Goal: Task Accomplishment & Management: Complete application form

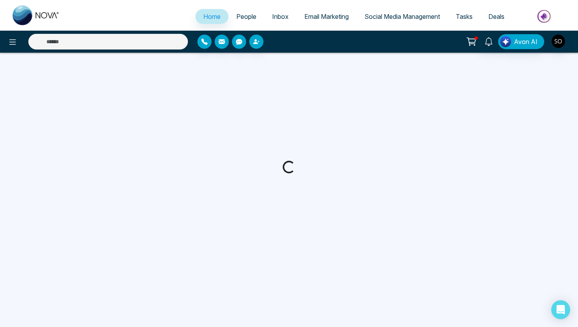
select select "*"
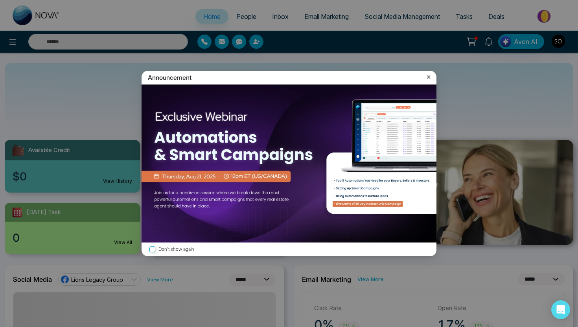
click at [430, 78] on icon at bounding box center [429, 77] width 8 height 8
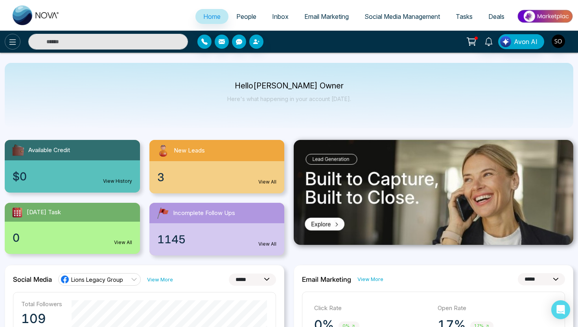
click at [12, 40] on icon at bounding box center [12, 41] width 9 height 9
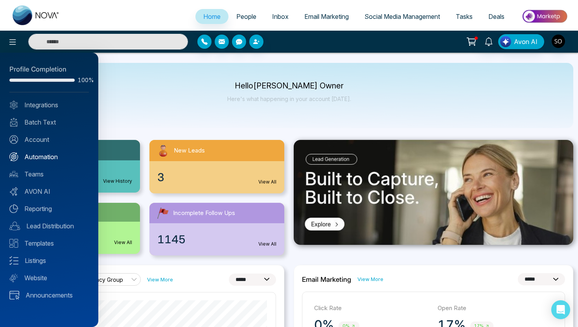
click at [49, 157] on link "Automation" at bounding box center [48, 156] width 79 height 9
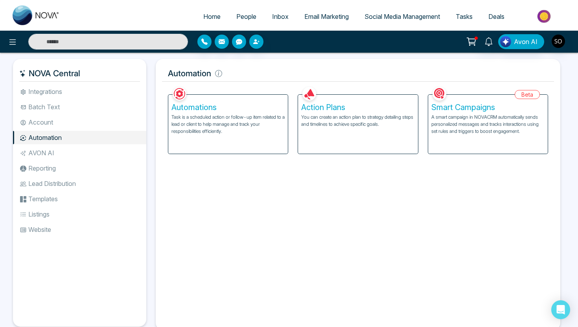
click at [269, 112] on div "Automations Task is a scheduled action or follow-up item related to a lead or c…" at bounding box center [228, 124] width 120 height 59
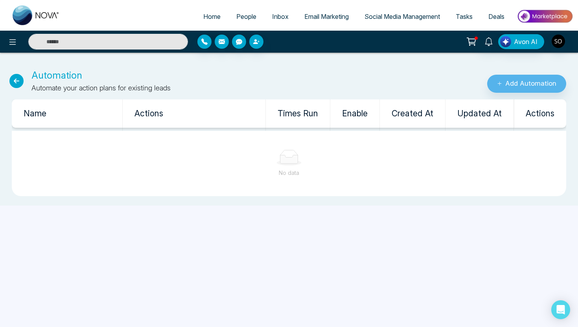
click at [16, 79] on icon at bounding box center [16, 81] width 14 height 14
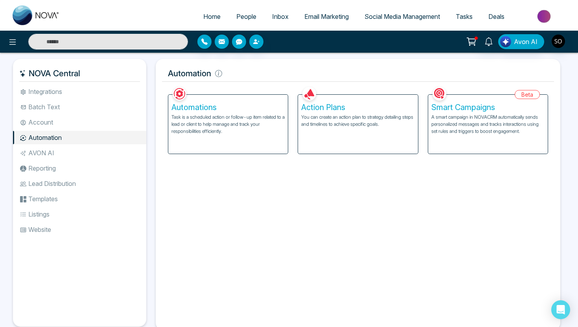
click at [205, 124] on p "Task is a scheduled action or follow-up item related to a lead or client to hel…" at bounding box center [228, 124] width 113 height 21
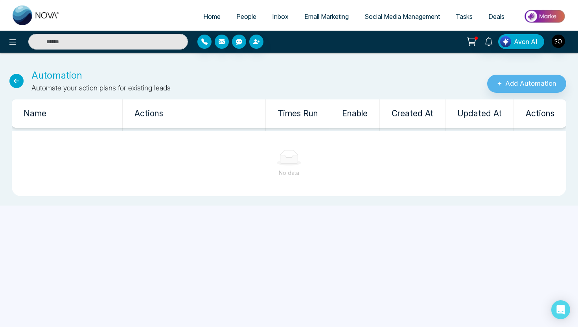
click at [16, 79] on icon at bounding box center [16, 81] width 14 height 14
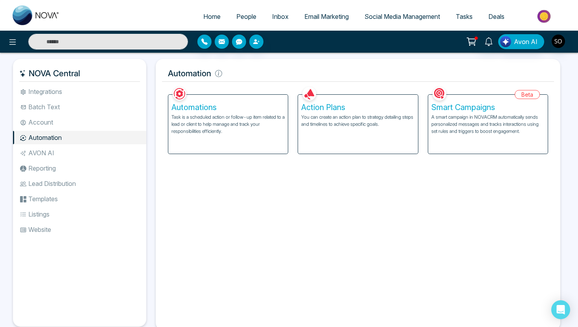
click at [319, 138] on div "Action Plans You can create an action plan to strategy detailing steps and time…" at bounding box center [358, 124] width 120 height 59
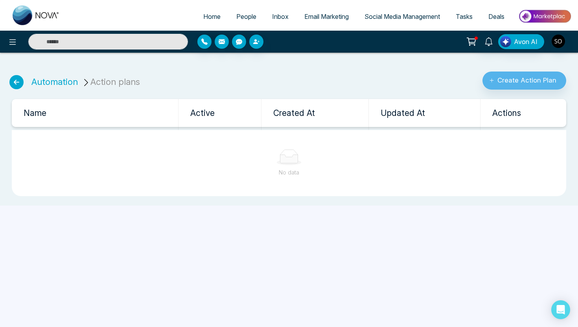
click at [17, 81] on icon at bounding box center [16, 82] width 14 height 14
click at [11, 44] on icon at bounding box center [12, 42] width 7 height 6
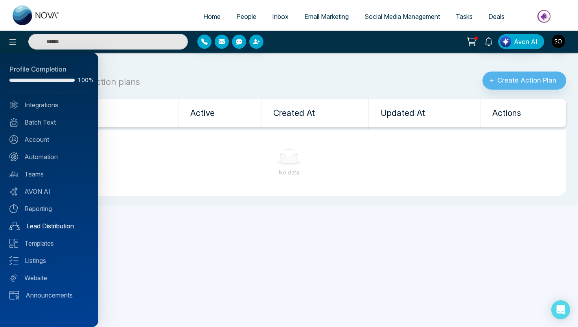
click at [40, 226] on link "Lead Distribution" at bounding box center [48, 225] width 79 height 9
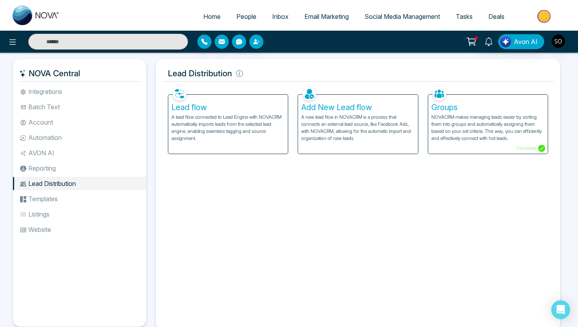
click at [201, 122] on p "A lead flow connected to Lead Engine with NOVACRM automatically imports leads f…" at bounding box center [228, 128] width 113 height 28
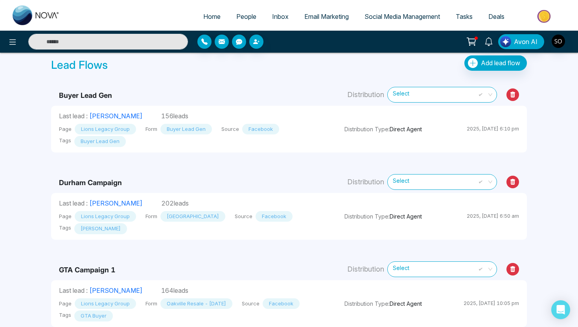
scroll to position [36, 0]
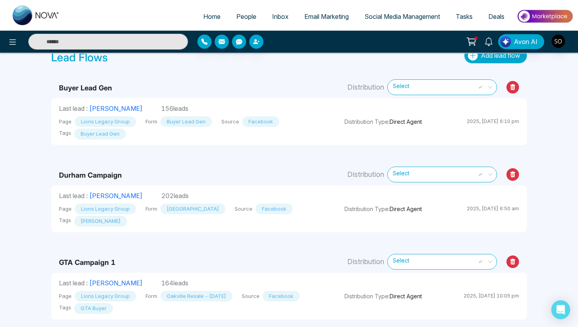
click at [496, 58] on span "Add lead flow" at bounding box center [500, 56] width 39 height 8
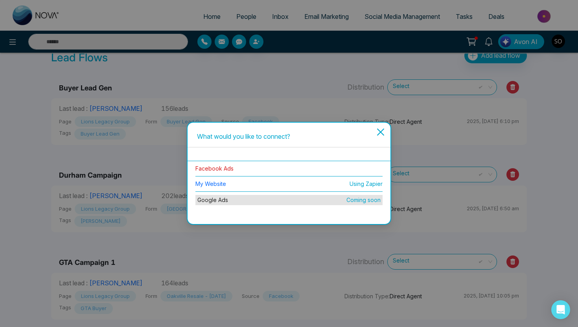
click at [221, 171] on link "Facebook Ads" at bounding box center [215, 168] width 38 height 7
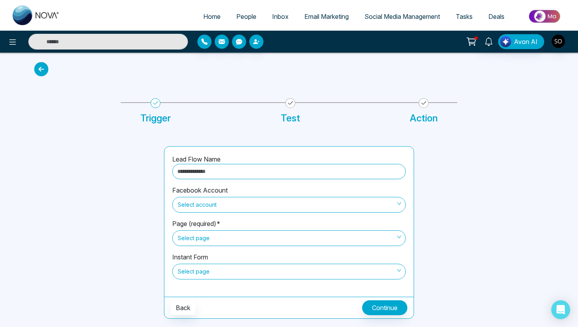
click at [214, 175] on input "text" at bounding box center [289, 171] width 234 height 15
click at [195, 198] on span "Select account" at bounding box center [289, 204] width 223 height 13
type input "**********"
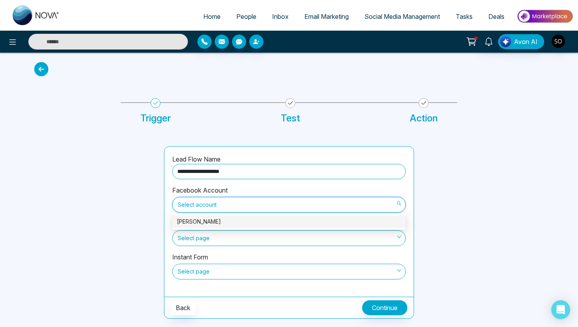
click at [202, 223] on div "[PERSON_NAME]" at bounding box center [289, 222] width 224 height 9
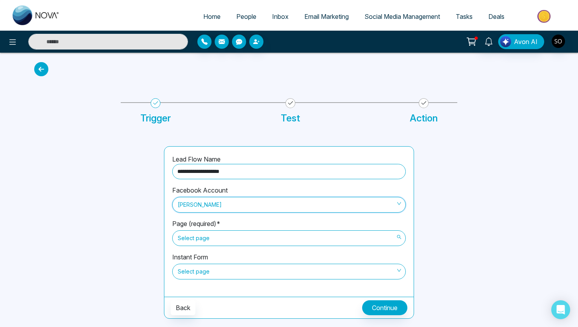
click at [201, 235] on span "Select page" at bounding box center [289, 238] width 223 height 13
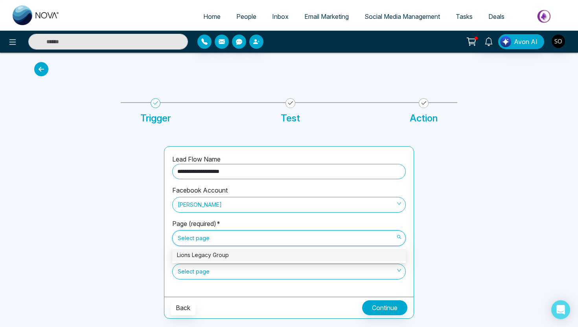
click at [197, 258] on div "Lions Legacy Group" at bounding box center [289, 255] width 224 height 9
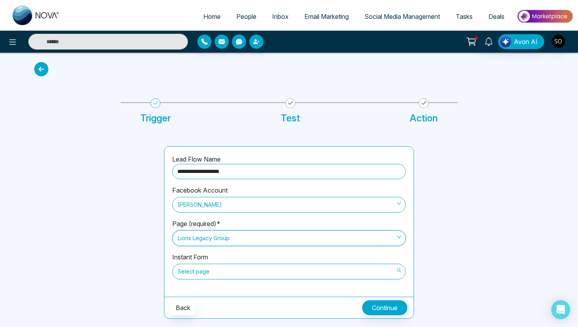
click at [202, 275] on span "Select page" at bounding box center [289, 271] width 223 height 13
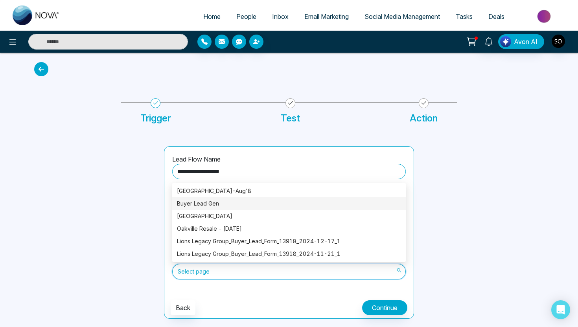
click at [218, 200] on div "Buyer Lead Gen" at bounding box center [289, 203] width 224 height 9
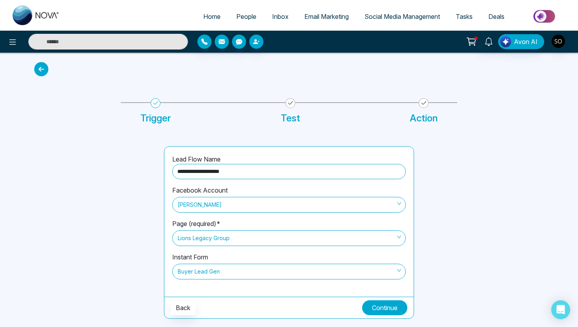
click at [381, 313] on button "Continue" at bounding box center [384, 308] width 45 height 15
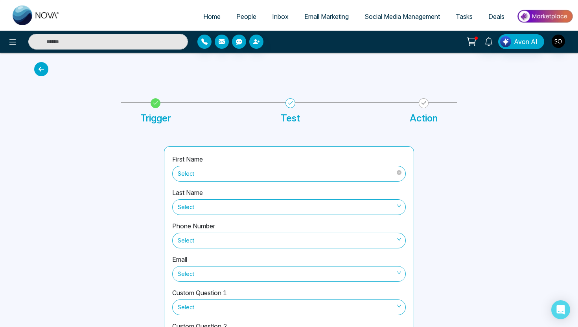
click at [262, 176] on span "Select" at bounding box center [289, 173] width 223 height 13
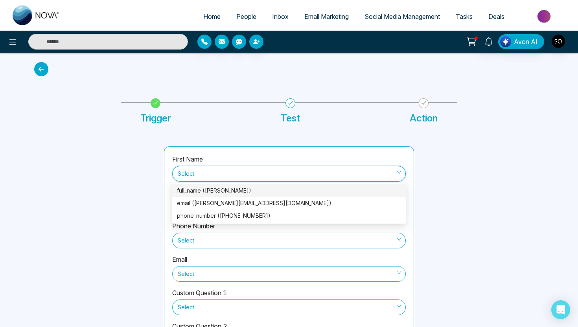
click at [221, 190] on div "full_name (Lisa Brifoglio)" at bounding box center [289, 190] width 224 height 9
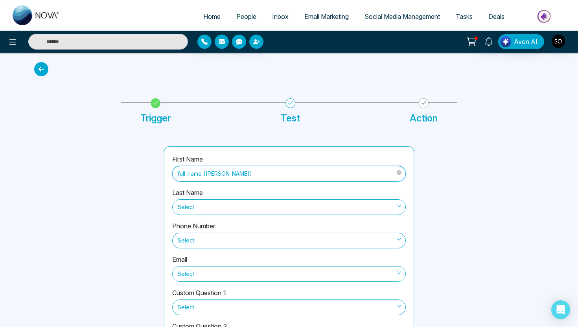
click at [219, 176] on span "full_name (Lisa Brifoglio)" at bounding box center [289, 173] width 223 height 13
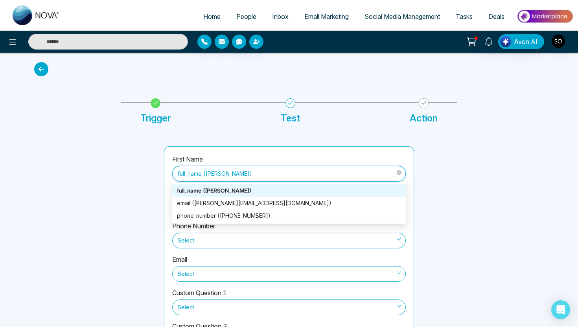
click at [219, 176] on span "full_name (Lisa Brifoglio)" at bounding box center [289, 173] width 223 height 13
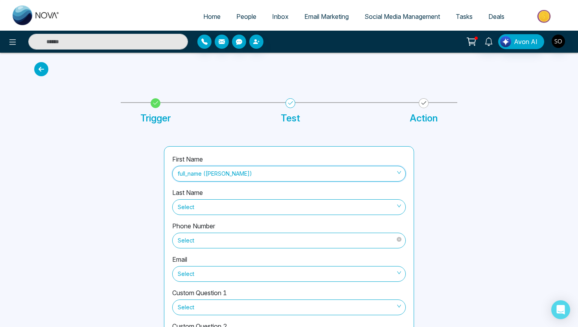
click at [204, 239] on span "Select" at bounding box center [289, 240] width 223 height 13
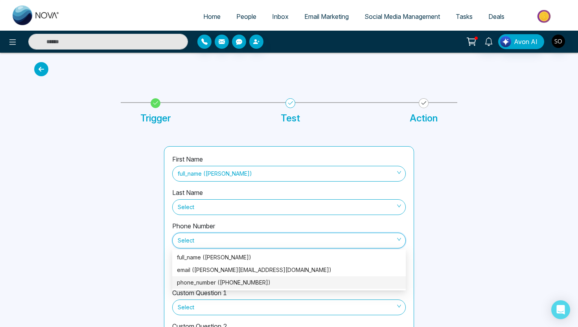
click at [200, 286] on div "phone_number (+17057489495)" at bounding box center [289, 283] width 224 height 9
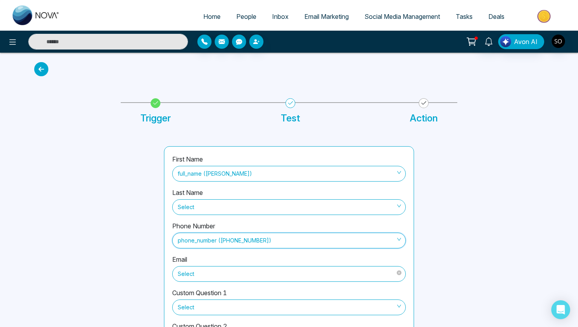
click at [208, 275] on span "Select" at bounding box center [289, 274] width 223 height 13
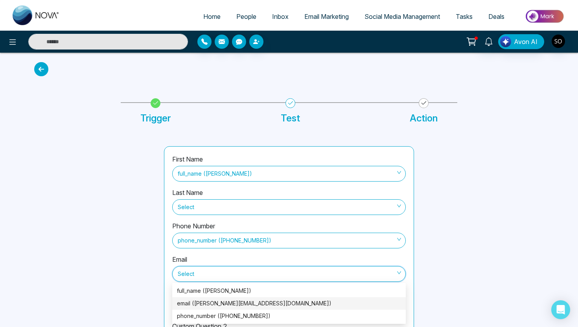
click at [203, 299] on div "email (lisa.ciaobella@gmail.com)" at bounding box center [289, 303] width 234 height 13
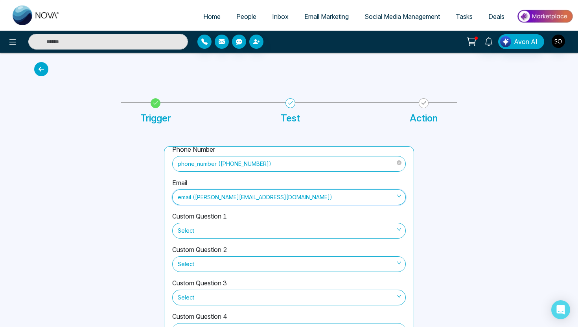
scroll to position [87, 0]
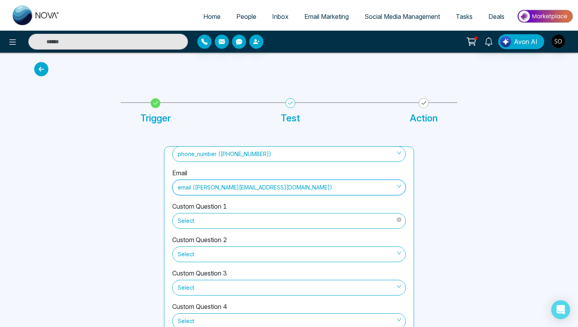
click at [205, 227] on span "Select" at bounding box center [289, 220] width 223 height 13
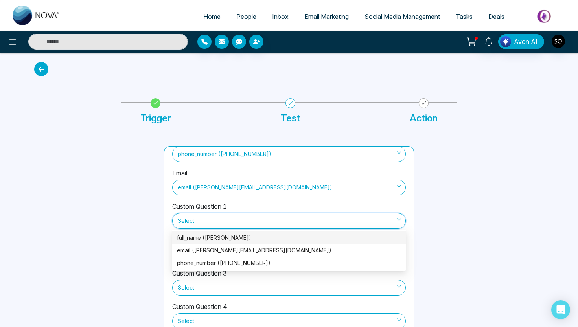
click at [211, 207] on label "Custom Question 1" at bounding box center [199, 206] width 55 height 9
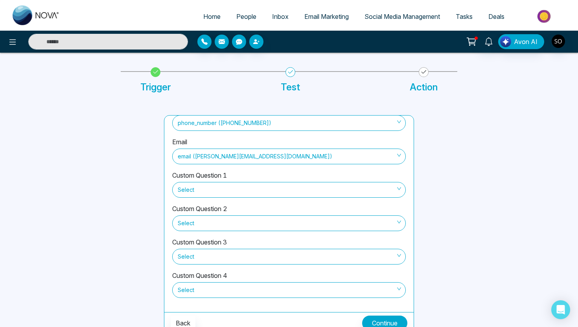
scroll to position [38, 0]
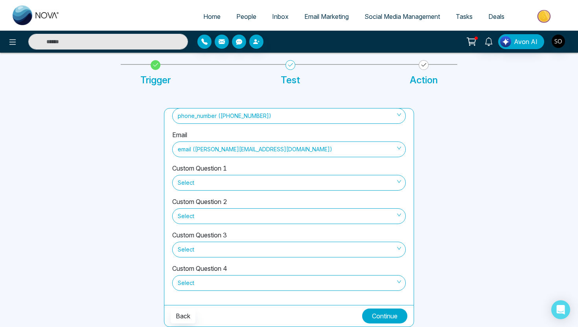
click at [379, 321] on button "Continue" at bounding box center [384, 316] width 45 height 15
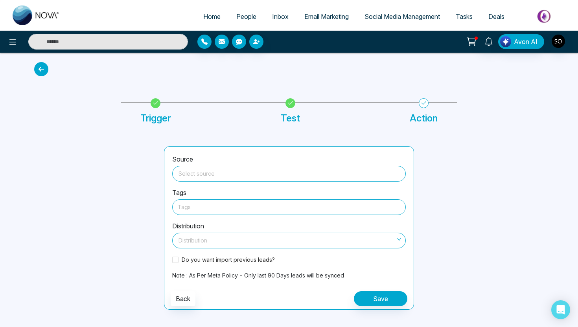
scroll to position [0, 0]
click at [209, 175] on input "search" at bounding box center [289, 172] width 224 height 12
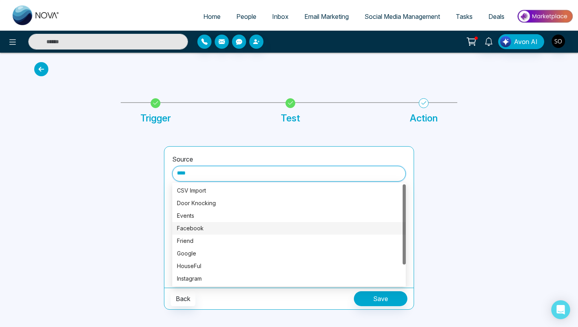
click at [186, 230] on div "Facebook" at bounding box center [289, 228] width 224 height 9
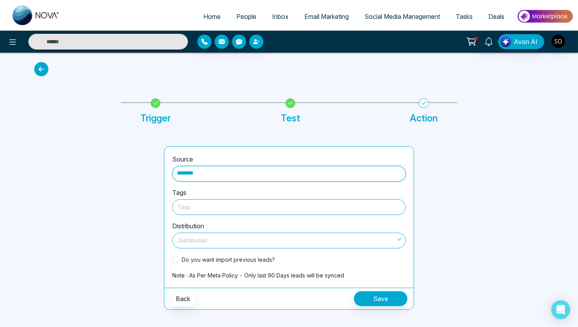
click at [206, 210] on div at bounding box center [289, 207] width 223 height 10
type input "********"
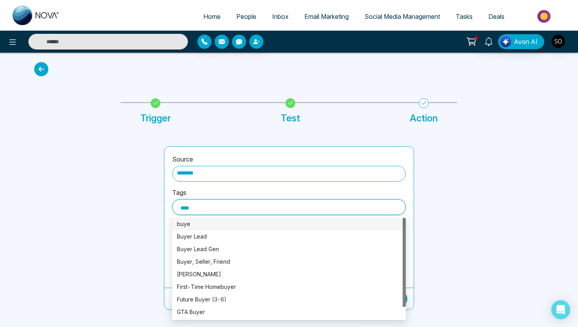
type input "*****"
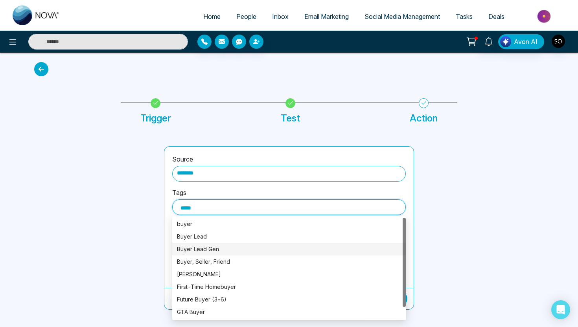
click at [216, 252] on div "Buyer Lead Gen" at bounding box center [289, 249] width 224 height 9
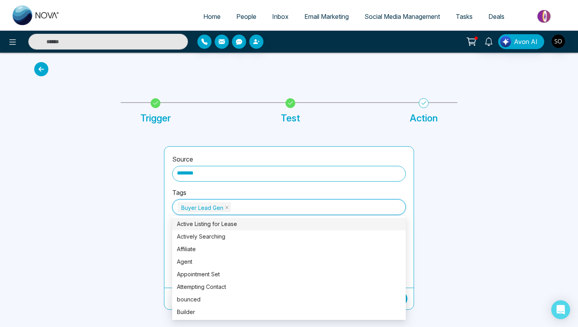
click at [412, 238] on div "Source ******** Tags Buyer Lead Gen Buyer Lead Gen Distribution Distribution Do…" at bounding box center [288, 217] width 249 height 141
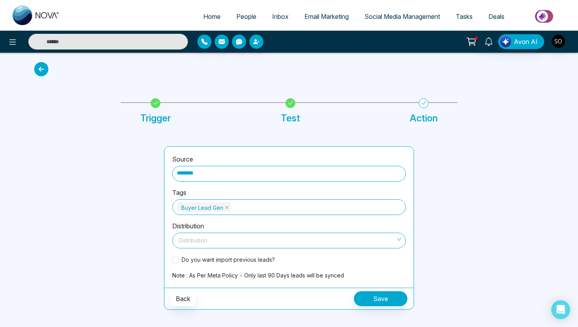
click at [256, 232] on div "Distribution" at bounding box center [289, 240] width 234 height 18
click at [258, 243] on input "search" at bounding box center [286, 239] width 219 height 12
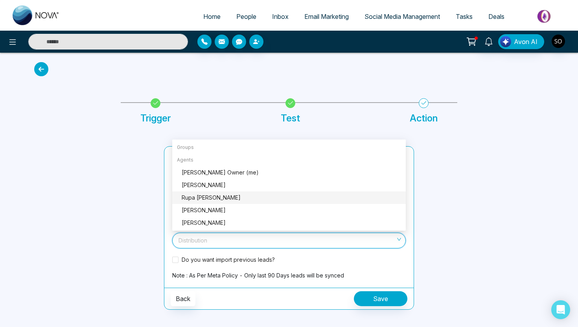
click at [465, 208] on div at bounding box center [484, 228] width 130 height 164
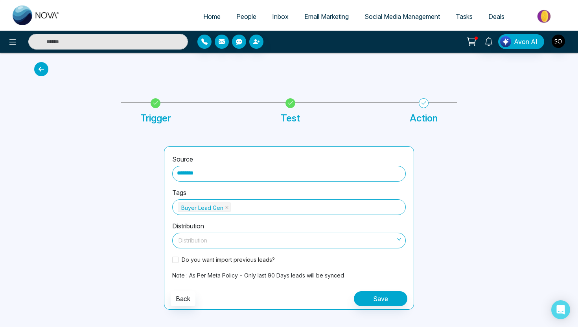
click at [203, 240] on input "search" at bounding box center [286, 239] width 219 height 12
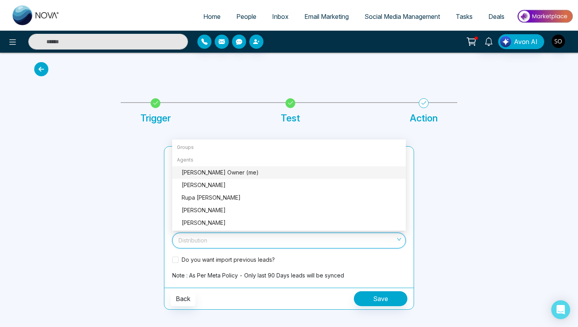
click at [458, 179] on div at bounding box center [484, 228] width 130 height 164
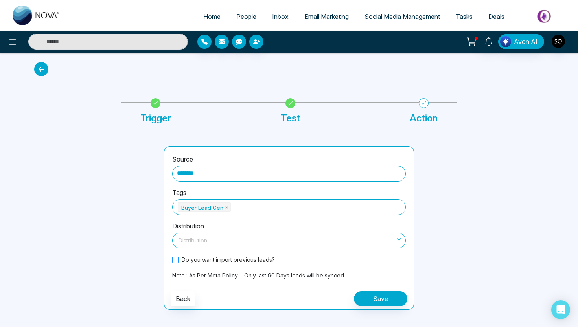
click at [185, 260] on span "Do you want import previous leads?" at bounding box center [229, 260] width 100 height 8
click at [389, 300] on button "Save" at bounding box center [381, 299] width 54 height 15
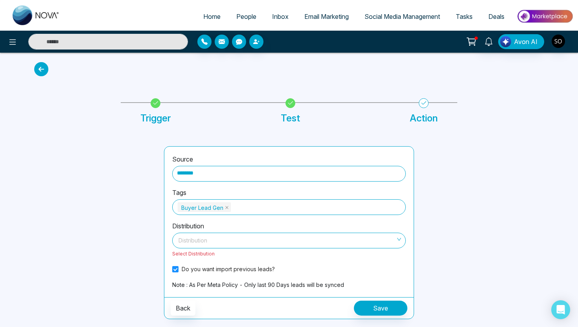
click at [330, 239] on input "search" at bounding box center [286, 239] width 219 height 12
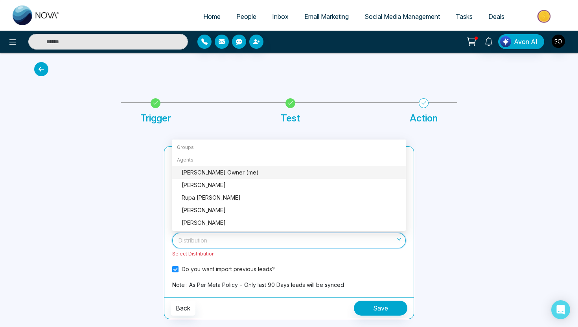
click at [274, 148] on div "Groups" at bounding box center [289, 147] width 234 height 13
click at [247, 225] on div "[PERSON_NAME]" at bounding box center [292, 223] width 220 height 9
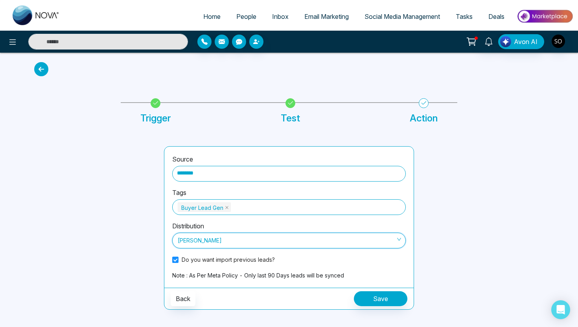
click at [255, 240] on span "[PERSON_NAME]" at bounding box center [289, 240] width 223 height 13
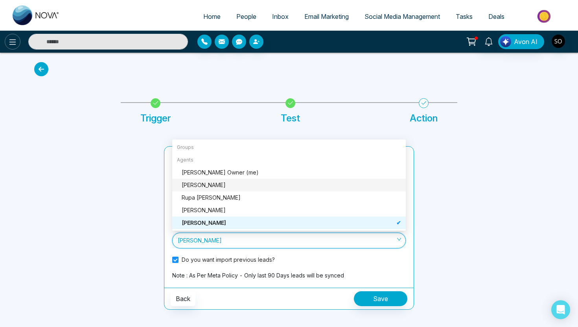
click at [9, 41] on icon at bounding box center [12, 41] width 9 height 9
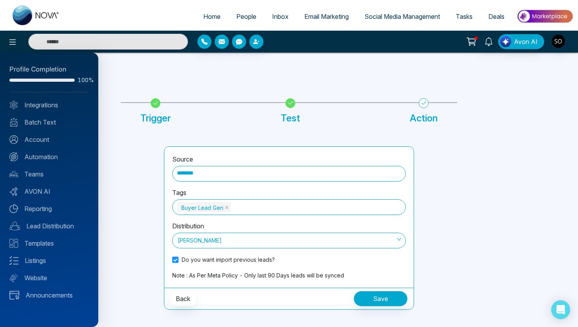
click at [210, 239] on div at bounding box center [289, 163] width 578 height 327
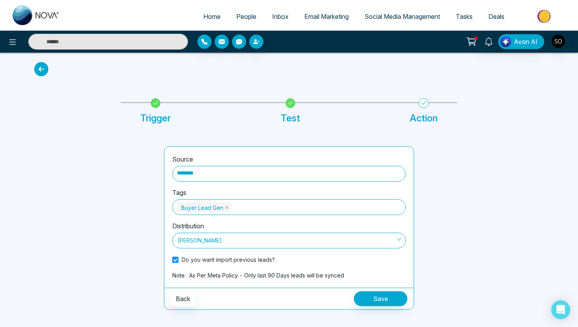
click at [389, 245] on span "[PERSON_NAME]" at bounding box center [289, 240] width 223 height 13
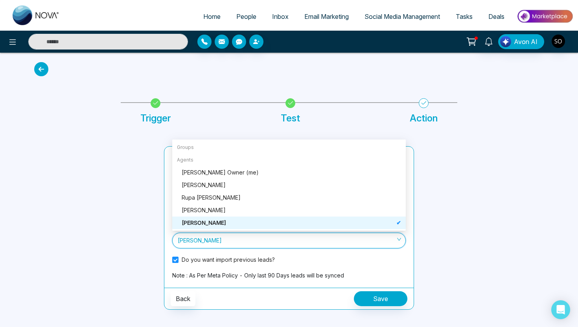
click at [317, 229] on div "[PERSON_NAME]" at bounding box center [289, 223] width 234 height 13
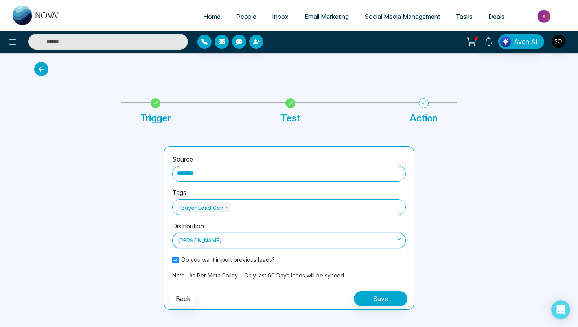
click at [291, 239] on span "[PERSON_NAME]" at bounding box center [289, 240] width 223 height 13
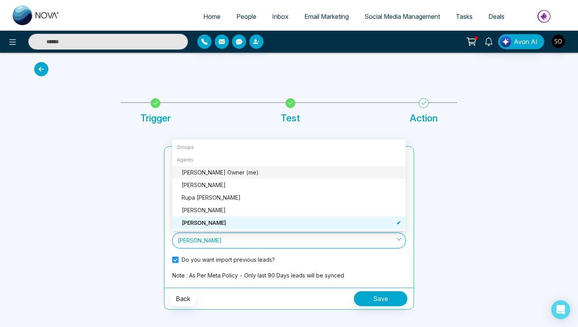
click at [242, 146] on div "Groups" at bounding box center [289, 147] width 234 height 13
click at [222, 171] on div "Sharon J Crann Owner (me)" at bounding box center [292, 172] width 220 height 9
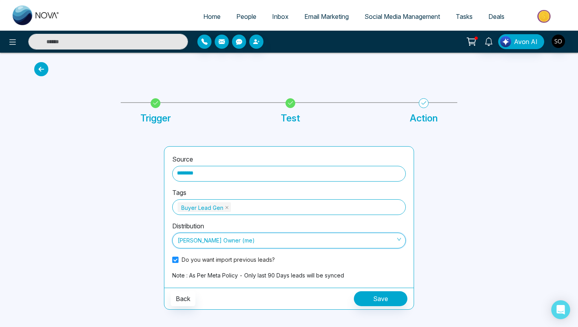
click at [376, 247] on span at bounding box center [286, 240] width 219 height 15
click at [182, 301] on button "Back" at bounding box center [183, 299] width 25 height 15
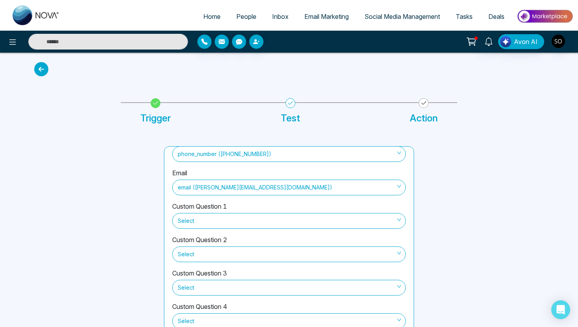
scroll to position [38, 0]
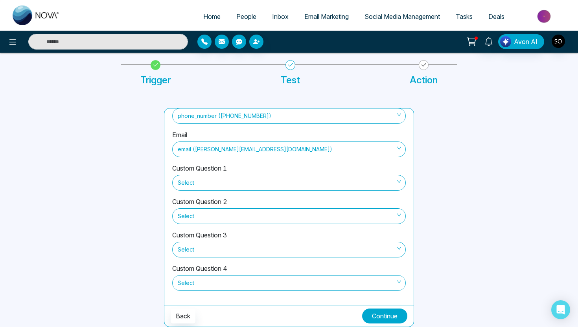
click at [383, 312] on button "Continue" at bounding box center [384, 316] width 45 height 15
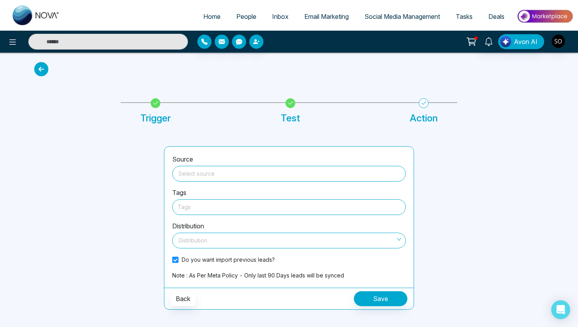
click at [293, 172] on input "search" at bounding box center [289, 172] width 224 height 12
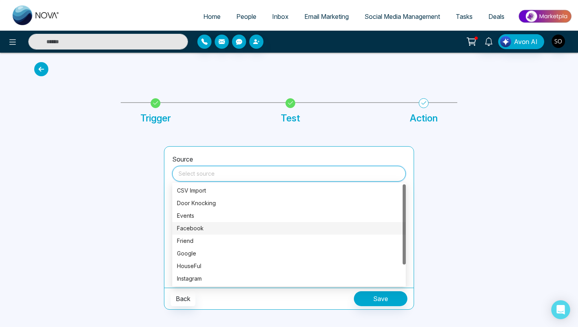
click at [216, 229] on div "Facebook" at bounding box center [289, 228] width 224 height 9
type input "********"
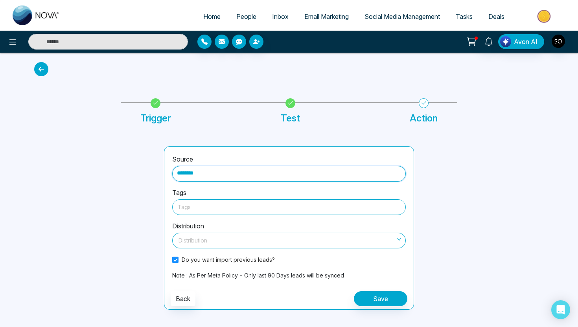
click at [198, 210] on div at bounding box center [289, 207] width 223 height 10
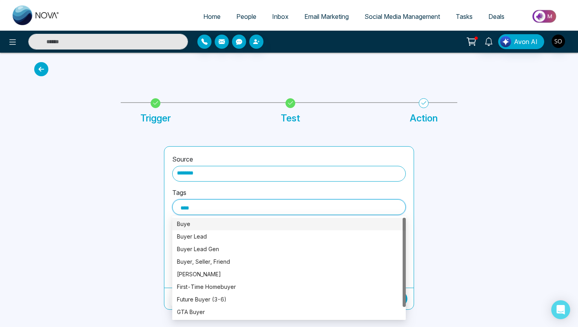
type input "*****"
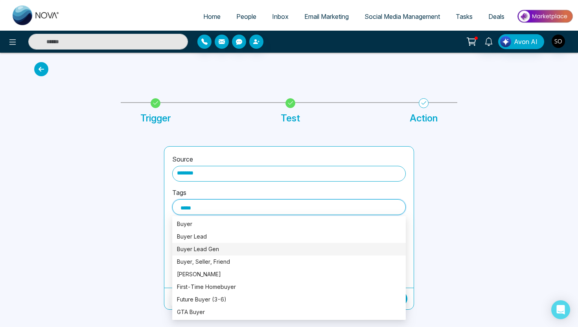
click at [244, 248] on div "Buyer Lead Gen" at bounding box center [289, 249] width 224 height 9
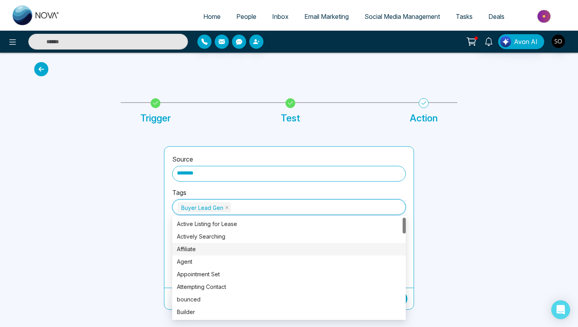
click at [164, 248] on div "Source ******** Tags Buyer Lead Gen Distribution Distribution Do you want impor…" at bounding box center [289, 228] width 250 height 164
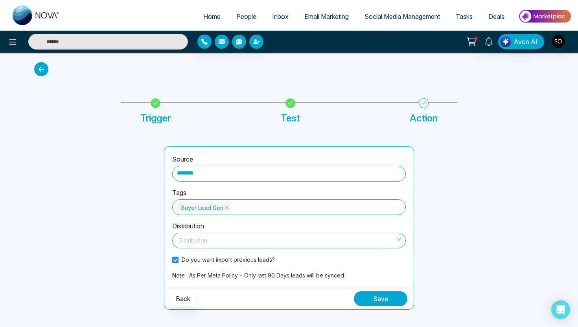
click at [391, 300] on button "Save" at bounding box center [381, 299] width 54 height 15
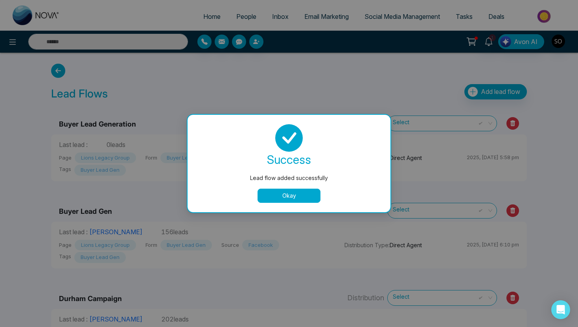
click at [298, 194] on button "Okay" at bounding box center [289, 196] width 63 height 14
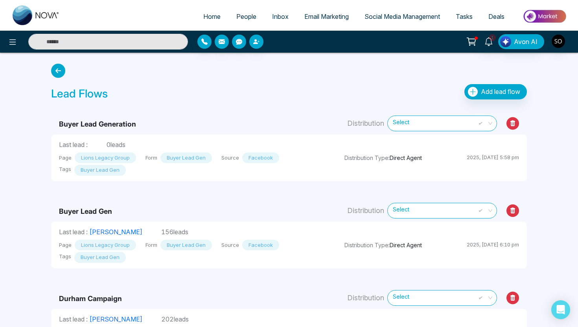
click at [515, 125] on icon at bounding box center [513, 123] width 13 height 13
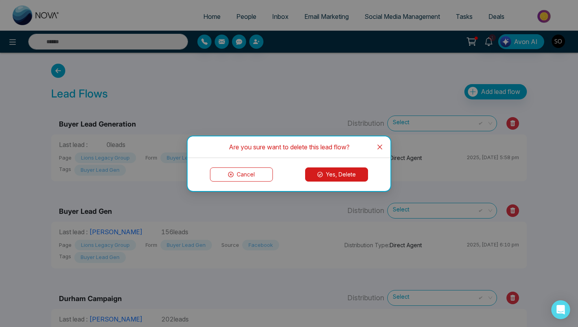
click at [338, 173] on button "Yes, Delete" at bounding box center [336, 175] width 63 height 14
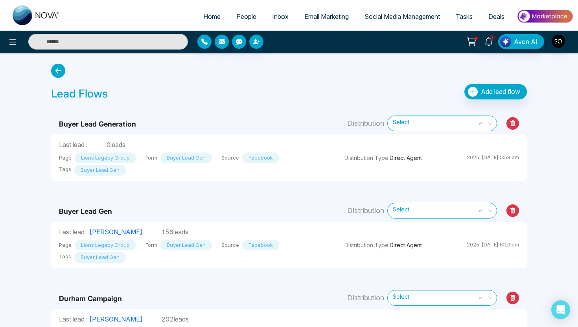
click at [513, 124] on icon at bounding box center [513, 123] width 5 height 6
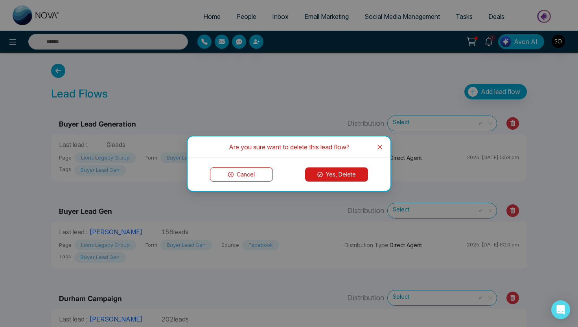
click at [319, 177] on icon at bounding box center [320, 175] width 6 height 6
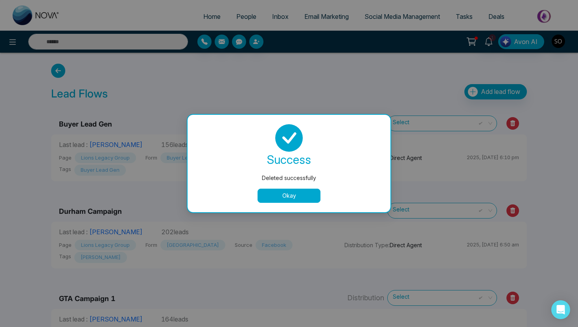
click at [298, 188] on div "success Deleted successfully Okay" at bounding box center [289, 163] width 184 height 79
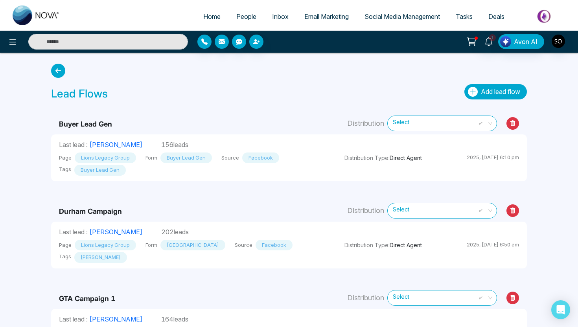
click at [509, 86] on button "Add lead flow" at bounding box center [496, 91] width 63 height 15
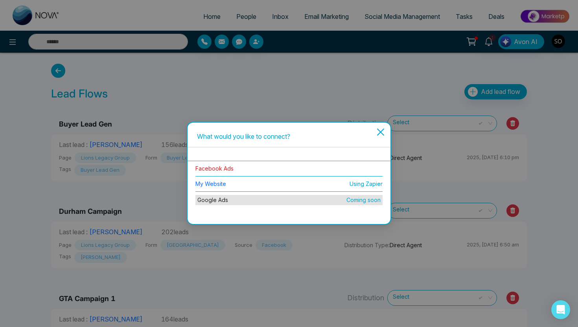
click at [231, 168] on link "Facebook Ads" at bounding box center [215, 168] width 38 height 7
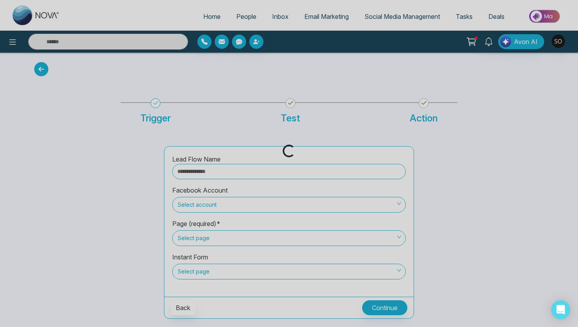
click at [218, 172] on div "Loading..." at bounding box center [289, 163] width 578 height 327
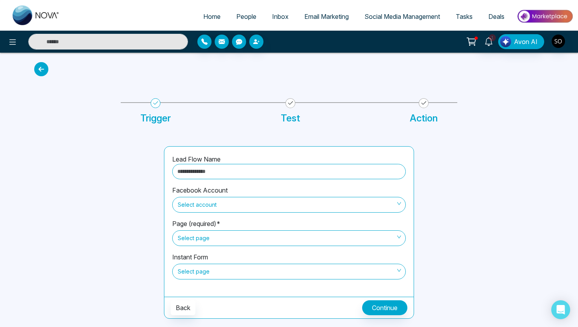
click at [218, 175] on input "text" at bounding box center [289, 171] width 234 height 15
type input "**********"
click at [213, 206] on span "Select account" at bounding box center [289, 204] width 223 height 13
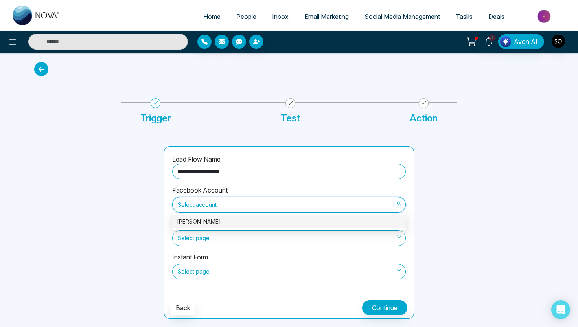
click at [212, 220] on div "[PERSON_NAME]" at bounding box center [289, 222] width 224 height 9
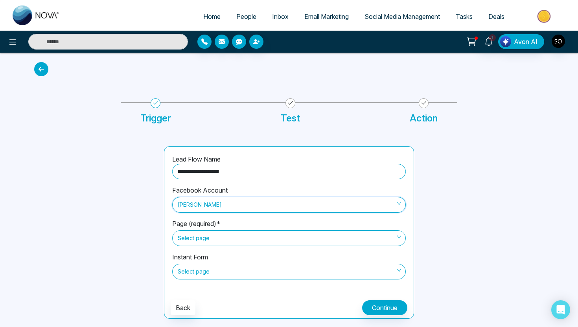
click at [209, 236] on span "Select page" at bounding box center [289, 238] width 223 height 13
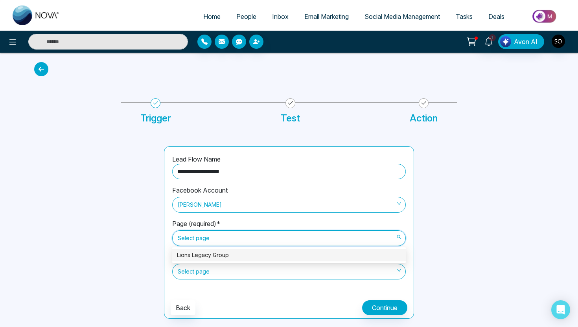
click at [205, 253] on div "Lions Legacy Group" at bounding box center [289, 255] width 224 height 9
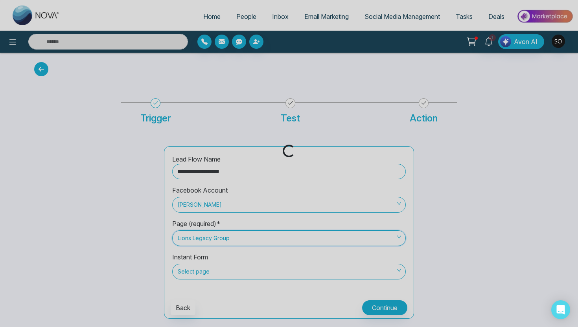
click at [203, 270] on div "Loading..." at bounding box center [289, 163] width 578 height 327
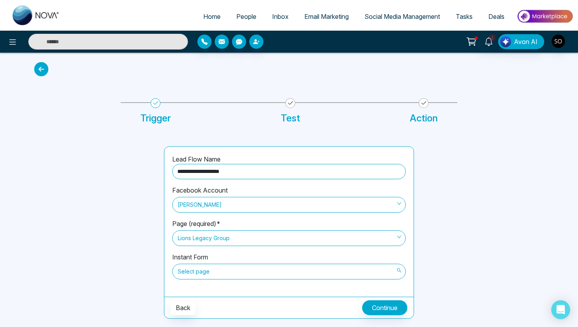
click at [203, 270] on span "Select page" at bounding box center [289, 271] width 223 height 13
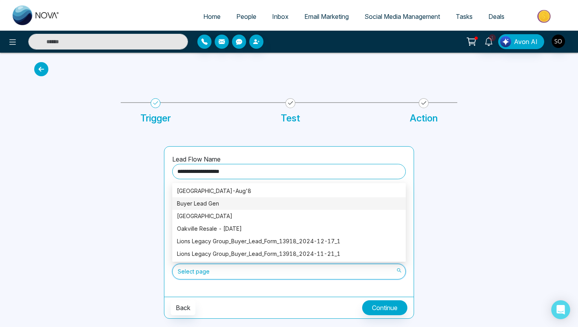
click at [223, 206] on div "Buyer Lead Gen" at bounding box center [289, 203] width 224 height 9
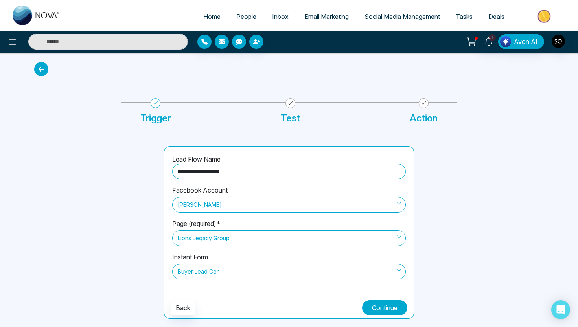
click at [383, 307] on button "Continue" at bounding box center [384, 308] width 45 height 15
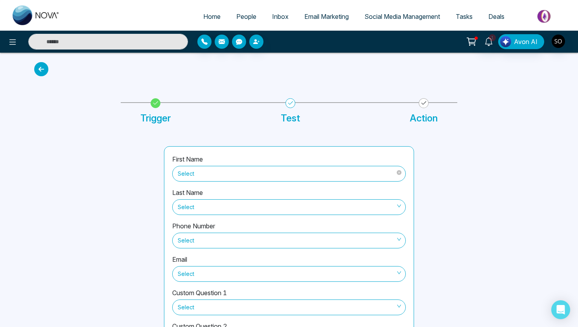
click at [251, 172] on span "Select" at bounding box center [289, 173] width 223 height 13
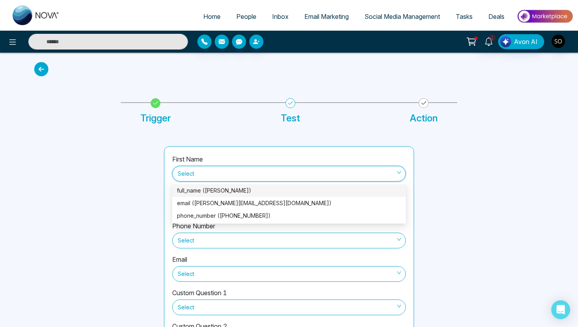
click at [231, 194] on div "full_name (Lisa Brifoglio)" at bounding box center [289, 190] width 224 height 9
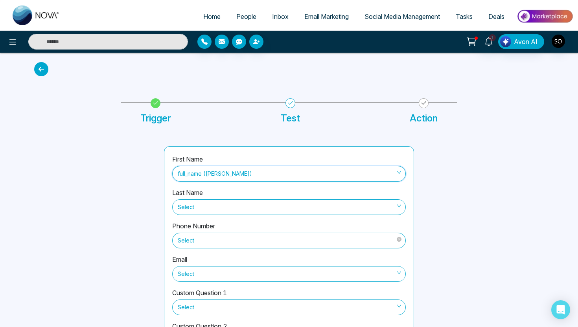
click at [216, 245] on span "Select" at bounding box center [289, 240] width 223 height 13
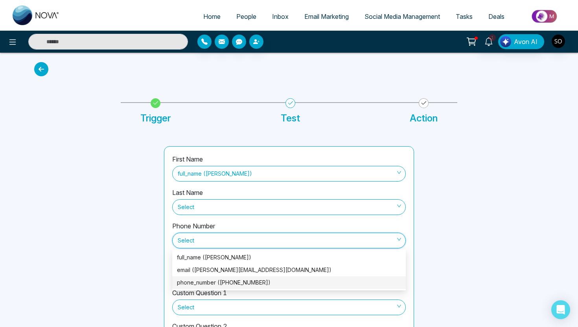
click at [208, 283] on div "phone_number (+17057489495)" at bounding box center [289, 283] width 224 height 9
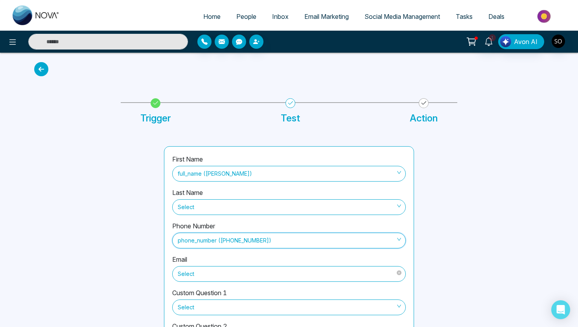
click at [207, 275] on span "Select" at bounding box center [289, 274] width 223 height 13
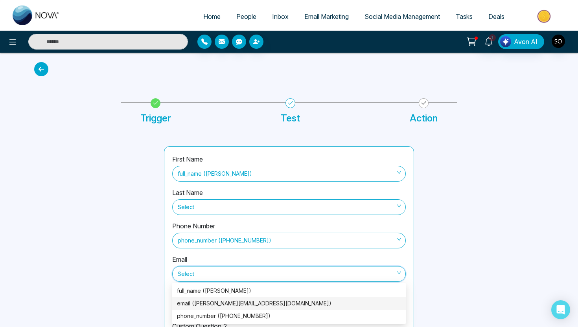
click at [196, 307] on div "email (lisa.ciaobella@gmail.com)" at bounding box center [289, 303] width 224 height 9
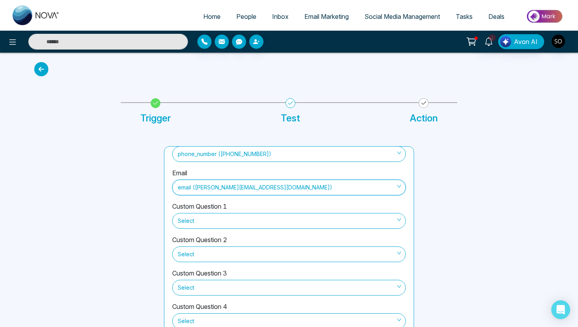
scroll to position [38, 0]
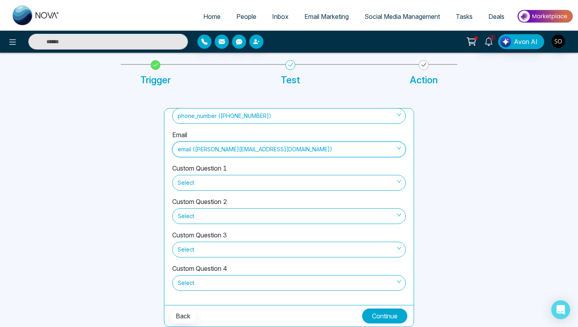
click at [384, 321] on button "Continue" at bounding box center [384, 316] width 45 height 15
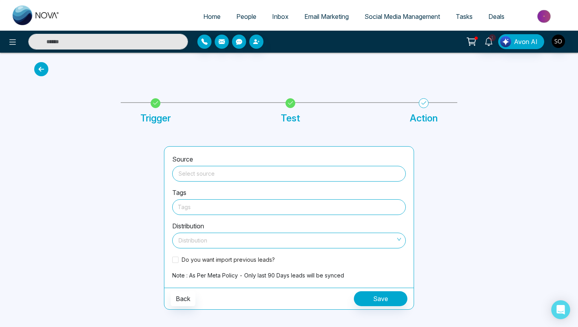
click at [282, 174] on input "search" at bounding box center [289, 172] width 224 height 12
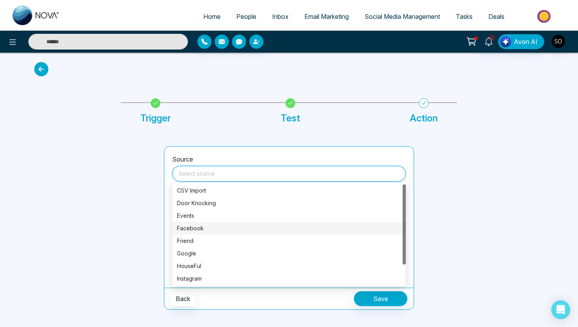
click at [211, 228] on div "Facebook" at bounding box center [289, 228] width 224 height 9
type input "********"
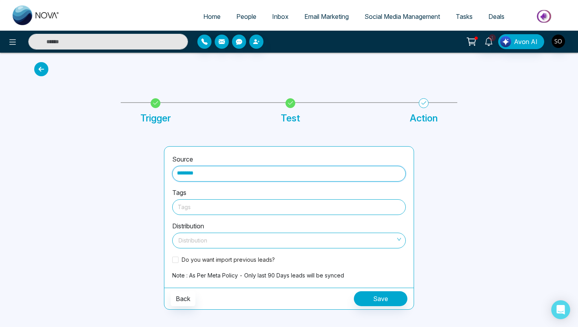
click at [214, 211] on div at bounding box center [289, 207] width 223 height 10
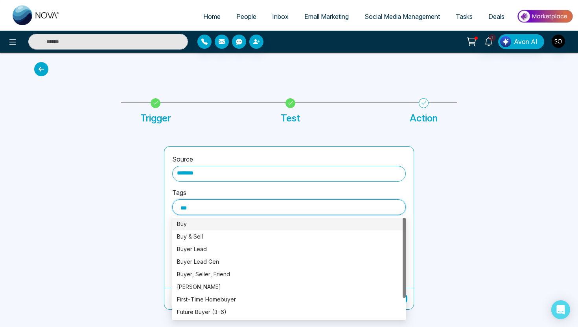
type input "****"
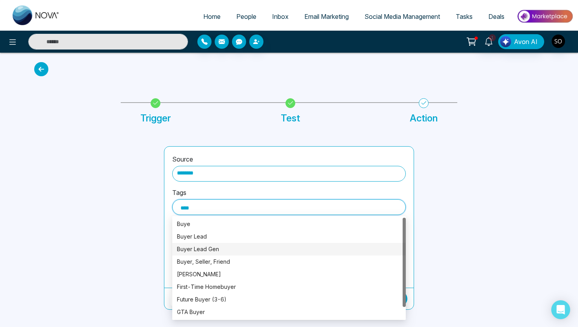
click at [220, 250] on div "Buyer Lead Gen" at bounding box center [289, 249] width 224 height 9
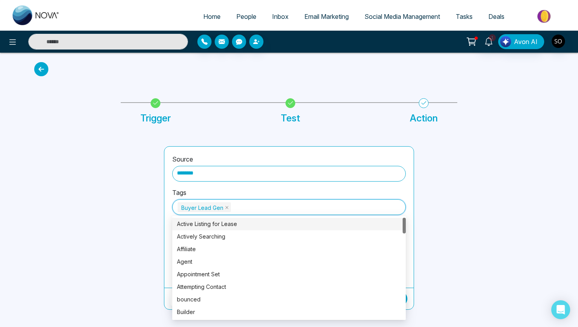
click at [157, 220] on div at bounding box center [95, 228] width 130 height 164
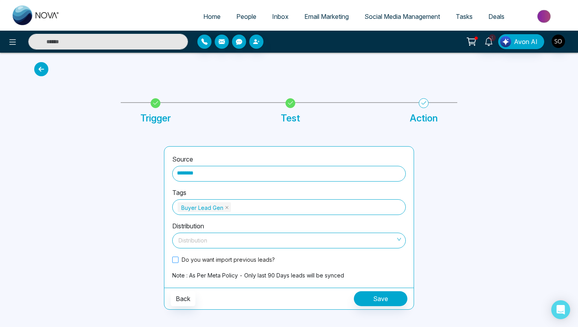
click at [214, 261] on span "Do you want import previous leads?" at bounding box center [229, 260] width 100 height 8
click at [398, 301] on button "Save" at bounding box center [381, 299] width 54 height 15
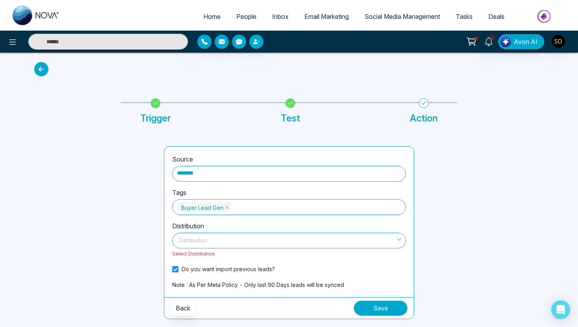
click at [230, 247] on span at bounding box center [286, 240] width 219 height 15
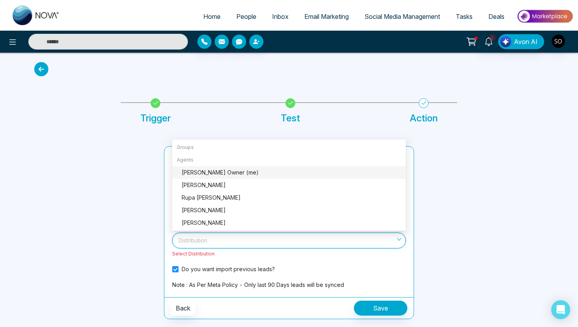
click at [236, 174] on div "Sharon J Crann Owner (me)" at bounding box center [292, 172] width 220 height 9
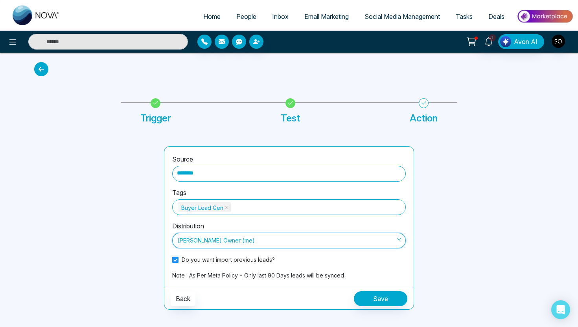
click at [317, 238] on span "Sharon J Crann Owner (me)" at bounding box center [289, 240] width 223 height 13
click at [383, 297] on button "Save" at bounding box center [381, 299] width 54 height 15
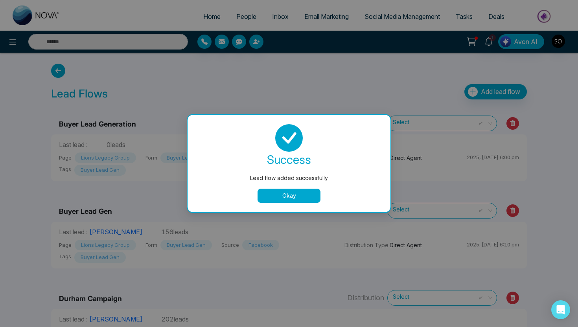
click at [309, 197] on button "Okay" at bounding box center [289, 196] width 63 height 14
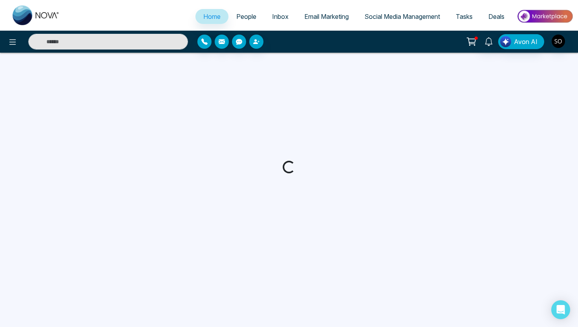
select select "*"
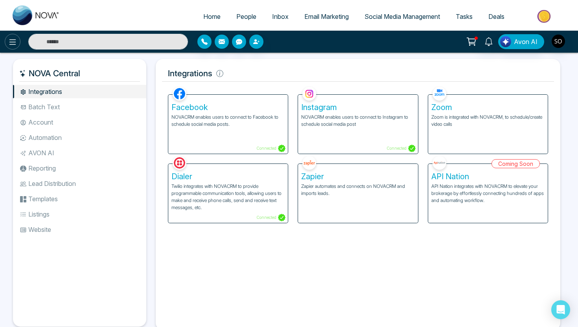
click at [11, 41] on icon at bounding box center [12, 41] width 9 height 9
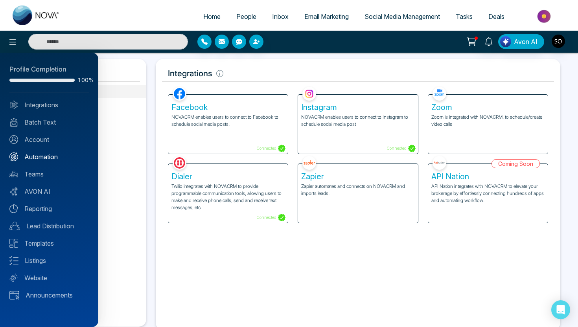
click at [54, 157] on link "Automation" at bounding box center [48, 156] width 79 height 9
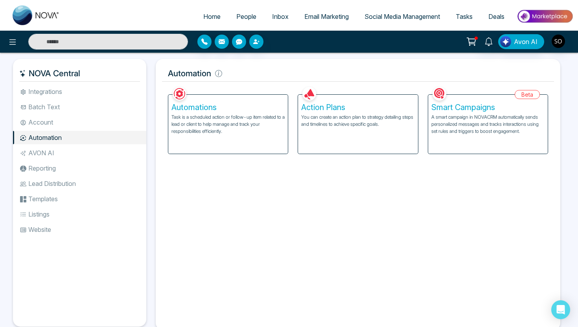
click at [82, 118] on li "Account" at bounding box center [79, 122] width 133 height 13
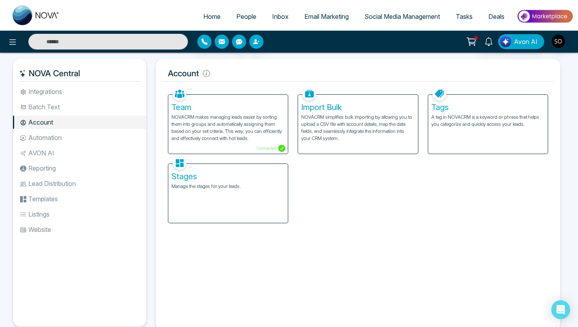
click at [238, 122] on p "NOVACRM makes managing leads easier by sorting them into groups and automatical…" at bounding box center [228, 128] width 113 height 28
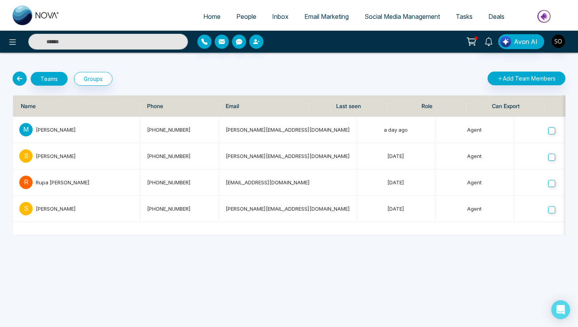
click at [24, 74] on icon at bounding box center [20, 79] width 14 height 14
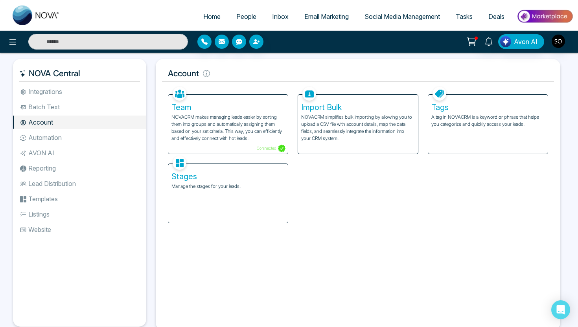
click at [44, 168] on li "Reporting" at bounding box center [79, 168] width 133 height 13
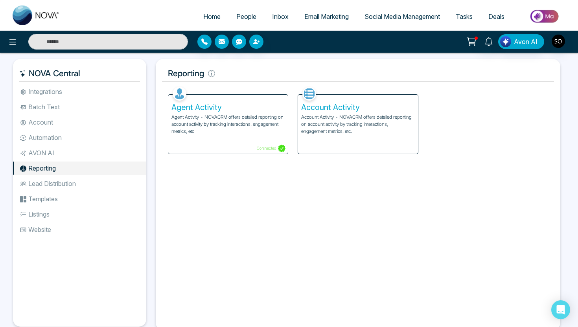
click at [46, 184] on li "Lead Distribution" at bounding box center [79, 183] width 133 height 13
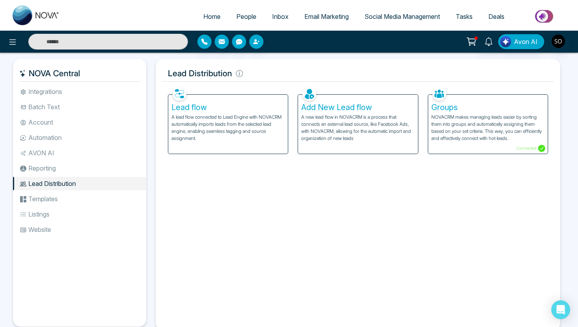
click at [264, 109] on h5 "Lead flow" at bounding box center [228, 107] width 113 height 9
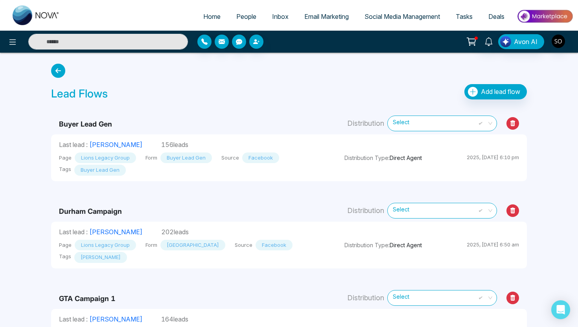
click at [413, 156] on span "Distribution Type : Direct Agent" at bounding box center [384, 158] width 78 height 8
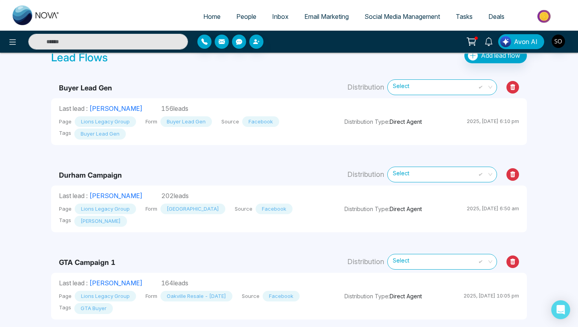
click at [421, 172] on span "Select" at bounding box center [442, 175] width 99 height 14
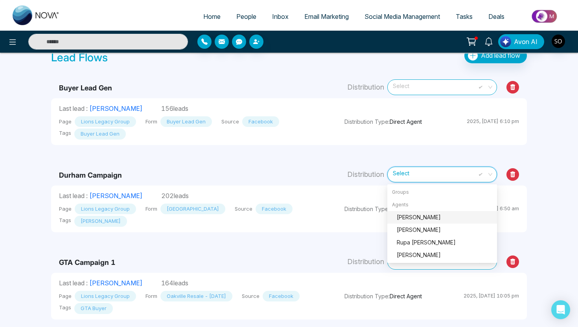
click at [421, 88] on span "Select" at bounding box center [442, 87] width 99 height 14
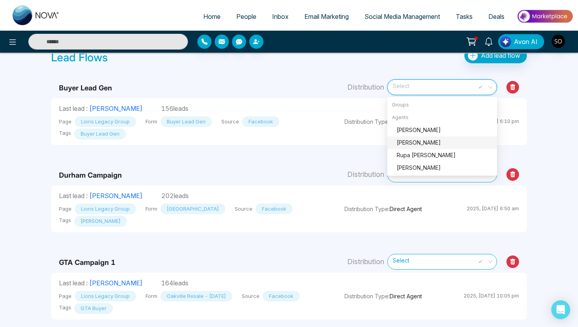
click at [336, 85] on td "Buyer Lead Gen" at bounding box center [194, 84] width 286 height 29
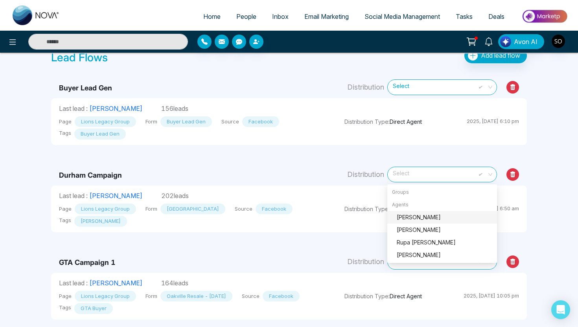
click at [464, 173] on span "Select" at bounding box center [442, 175] width 99 height 14
click at [474, 150] on td "Distribution Select" at bounding box center [432, 165] width 190 height 41
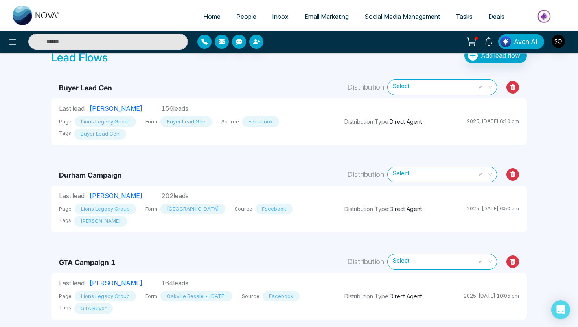
click at [449, 85] on span "Select" at bounding box center [442, 87] width 99 height 14
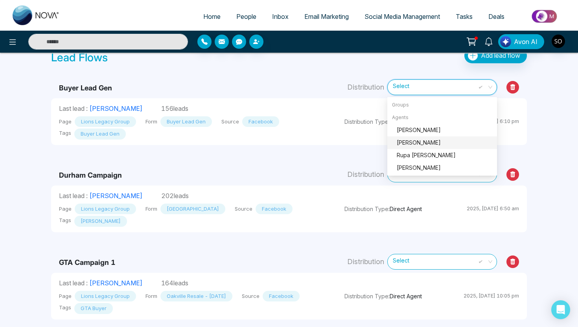
click at [563, 113] on div "Home People Inbox Email Marketing Social Media Management Tasks Deals Avon AI L…" at bounding box center [289, 146] width 578 height 364
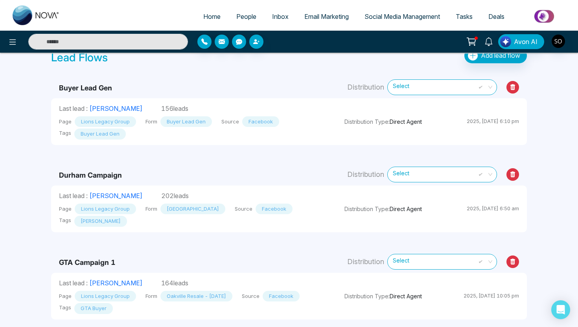
click at [443, 90] on span "Select" at bounding box center [442, 87] width 99 height 14
click at [562, 115] on div "Home People Inbox Email Marketing Social Media Management Tasks Deals Avon AI L…" at bounding box center [289, 146] width 578 height 364
click at [420, 264] on span "Select" at bounding box center [442, 262] width 99 height 14
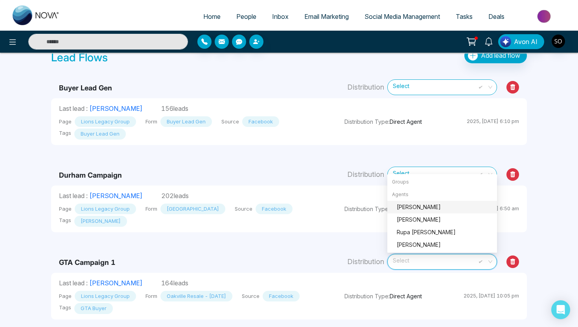
click at [323, 249] on td "GTA Campaign 1" at bounding box center [194, 253] width 286 height 41
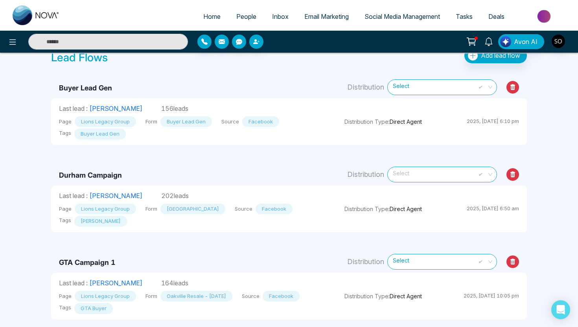
click at [400, 178] on span "Select" at bounding box center [442, 175] width 99 height 14
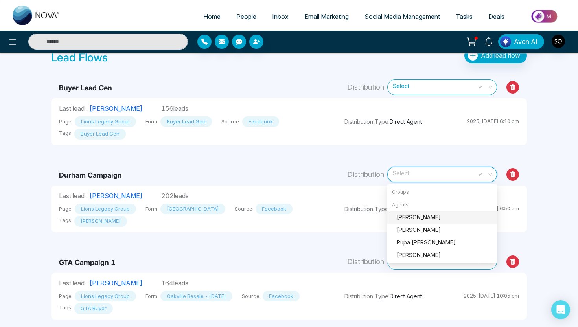
click at [314, 176] on td "Durham Campaign" at bounding box center [194, 165] width 286 height 41
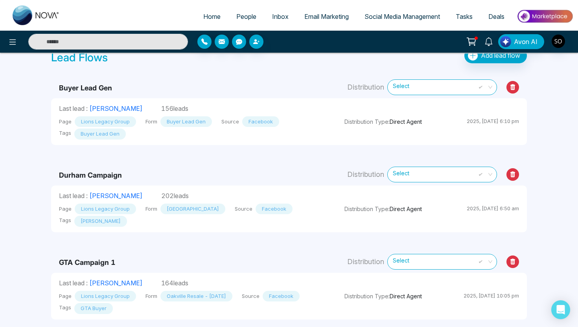
scroll to position [0, 0]
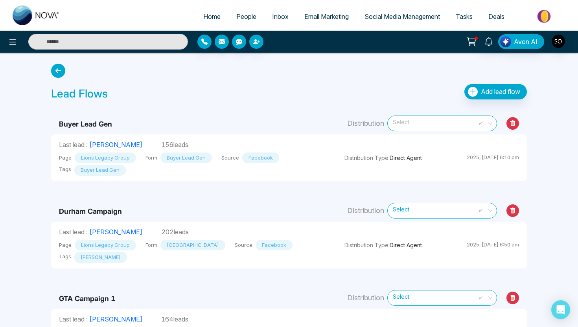
click at [413, 122] on span "Select" at bounding box center [442, 123] width 99 height 14
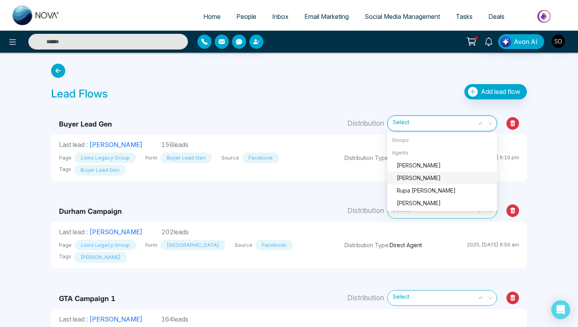
click at [328, 105] on div "Buyer Lead Gen Distribution Select Select Last lead : Steve Middleton 156 leads…" at bounding box center [288, 230] width 485 height 252
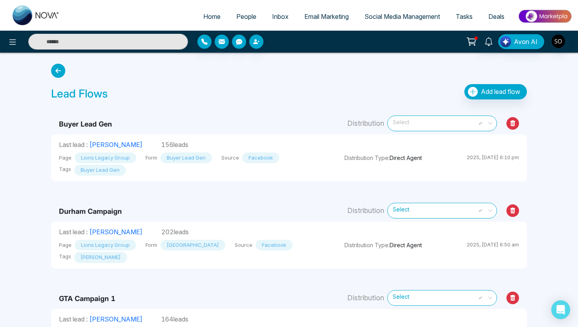
click at [429, 125] on span "Select" at bounding box center [442, 123] width 99 height 14
click at [316, 99] on div "Lead Flows Add lead flow" at bounding box center [289, 94] width 476 height 20
click at [409, 125] on span "Select" at bounding box center [442, 123] width 99 height 14
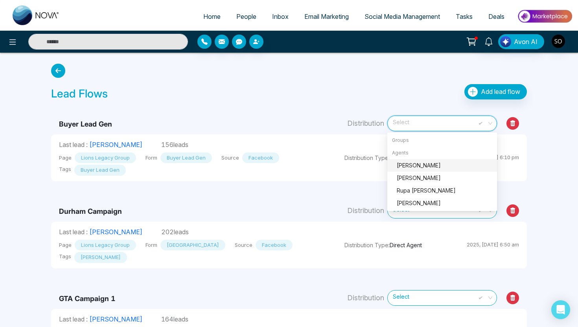
click at [323, 118] on td "Buyer Lead Gen" at bounding box center [194, 120] width 286 height 29
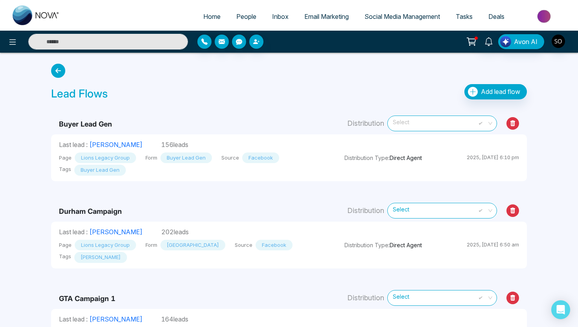
click at [432, 125] on span "Select" at bounding box center [442, 123] width 99 height 14
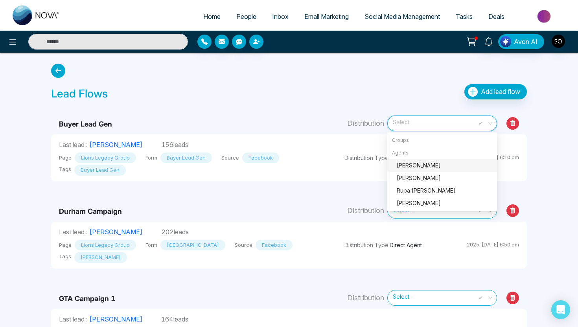
click at [343, 117] on td "Distribution Select" at bounding box center [432, 120] width 190 height 29
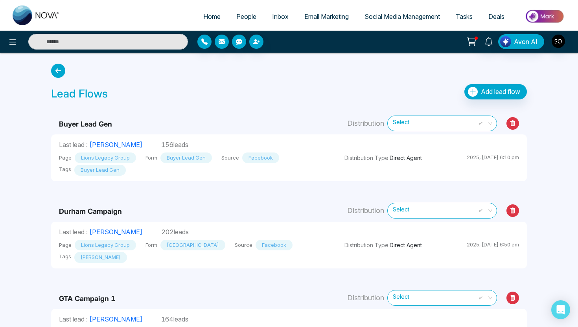
click at [392, 210] on input "search" at bounding box center [439, 209] width 95 height 12
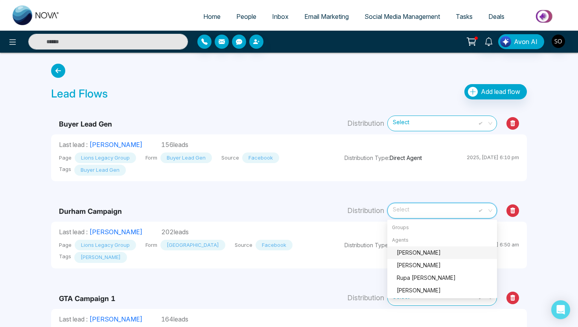
click at [367, 197] on td "Distribution Select" at bounding box center [432, 201] width 190 height 41
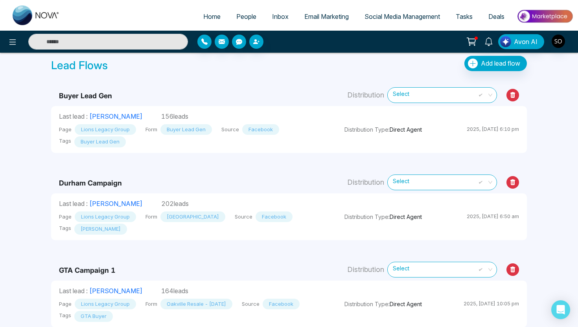
scroll to position [36, 0]
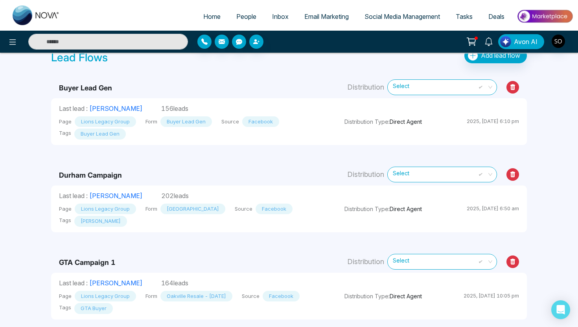
click at [238, 17] on span "People" at bounding box center [246, 17] width 20 height 8
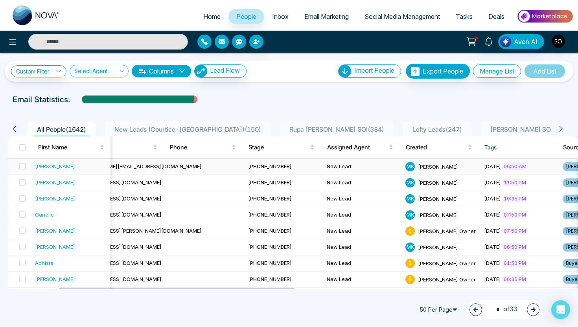
click at [406, 170] on div "M K Michael Kohl" at bounding box center [442, 166] width 72 height 9
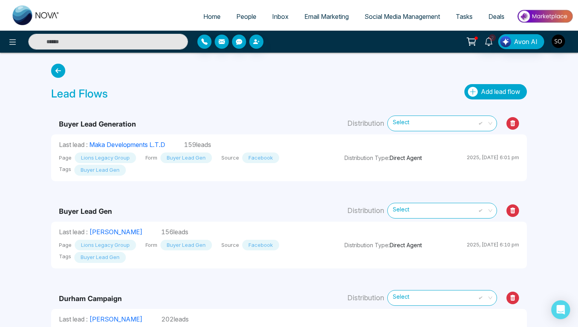
click at [505, 87] on button "Add lead flow" at bounding box center [496, 91] width 63 height 15
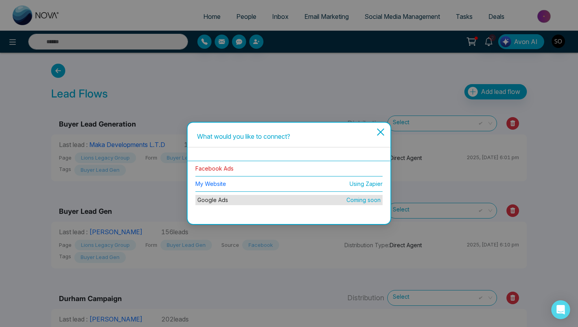
click at [220, 170] on link "Facebook Ads" at bounding box center [215, 168] width 38 height 7
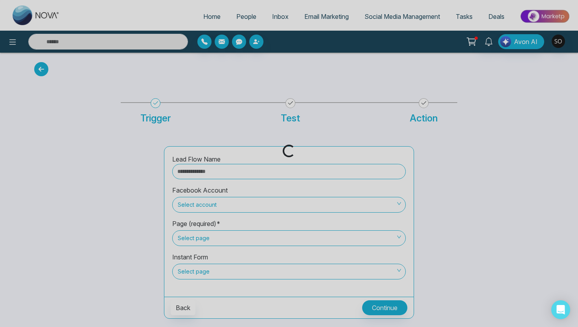
click at [203, 174] on div "Loading..." at bounding box center [289, 163] width 578 height 327
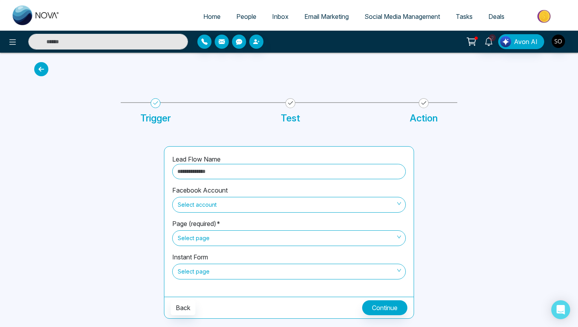
click at [202, 172] on input "text" at bounding box center [289, 171] width 234 height 15
type input "***"
click at [44, 65] on icon at bounding box center [41, 69] width 14 height 14
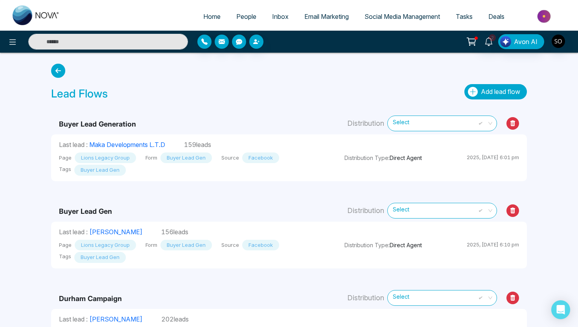
click at [478, 96] on button "Add lead flow" at bounding box center [496, 91] width 63 height 15
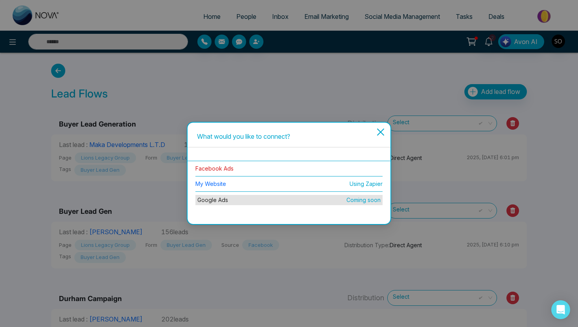
click at [229, 166] on link "Facebook Ads" at bounding box center [215, 168] width 38 height 7
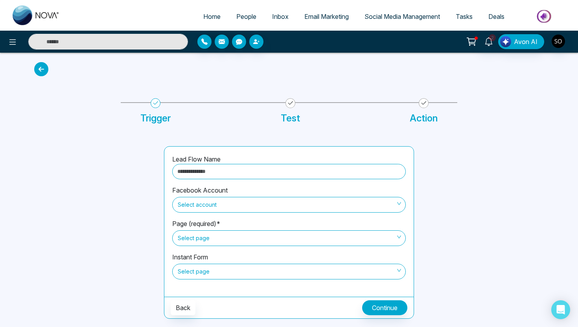
click at [203, 171] on input "text" at bounding box center [289, 171] width 234 height 15
type input "**********"
click at [192, 194] on label "Facebook Account" at bounding box center [199, 190] width 55 height 9
click at [195, 205] on span "Select account" at bounding box center [289, 204] width 223 height 13
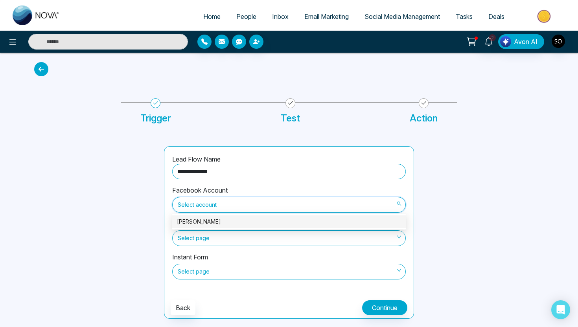
click at [198, 225] on div "[PERSON_NAME]" at bounding box center [289, 222] width 224 height 9
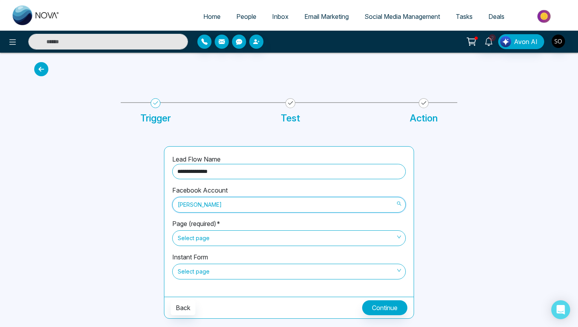
click at [201, 207] on span "[PERSON_NAME]" at bounding box center [289, 204] width 223 height 13
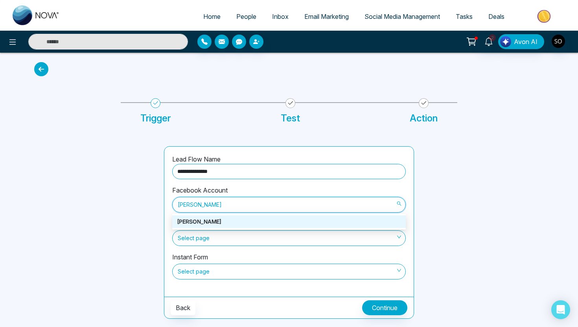
click at [196, 221] on div "[PERSON_NAME]" at bounding box center [289, 222] width 224 height 9
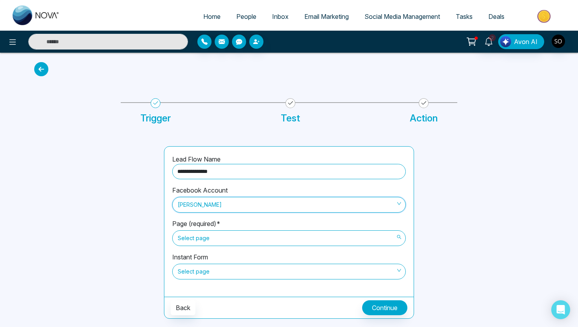
click at [197, 236] on span "Select page" at bounding box center [289, 238] width 223 height 13
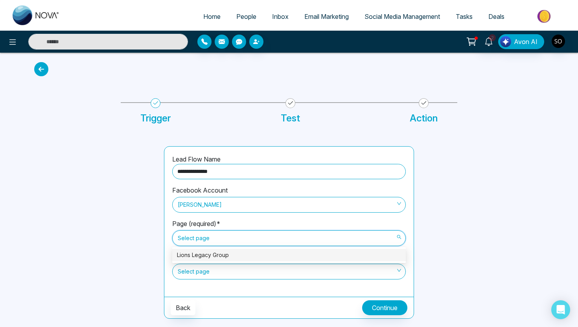
click at [197, 254] on div "Lions Legacy Group" at bounding box center [289, 255] width 224 height 9
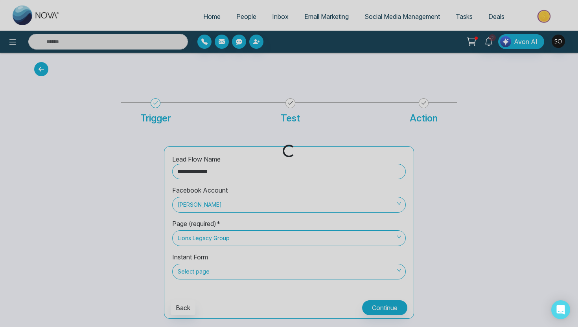
click at [197, 269] on div "Loading..." at bounding box center [289, 163] width 578 height 327
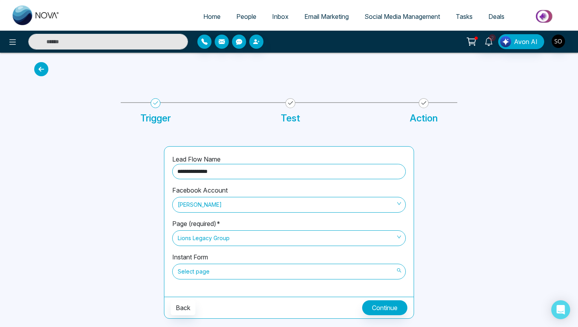
click at [197, 272] on span "Select page" at bounding box center [289, 271] width 223 height 13
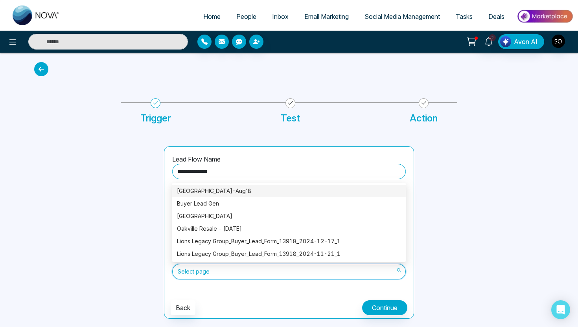
click at [205, 189] on div "Durham Region-Aug'8" at bounding box center [289, 191] width 224 height 9
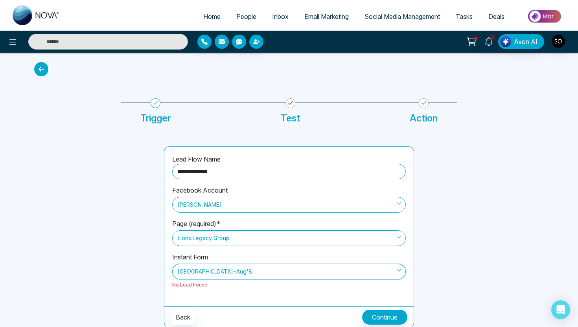
click at [268, 273] on span "Durham Region-Aug'8" at bounding box center [289, 271] width 223 height 13
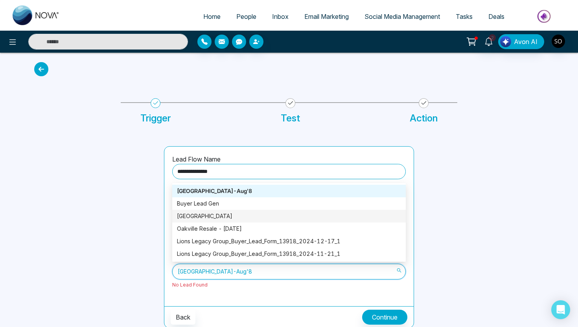
click at [238, 216] on div "[GEOGRAPHIC_DATA]" at bounding box center [289, 216] width 224 height 9
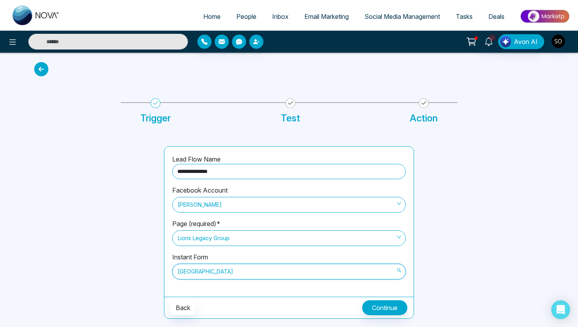
click at [215, 276] on span "[GEOGRAPHIC_DATA]" at bounding box center [289, 271] width 223 height 13
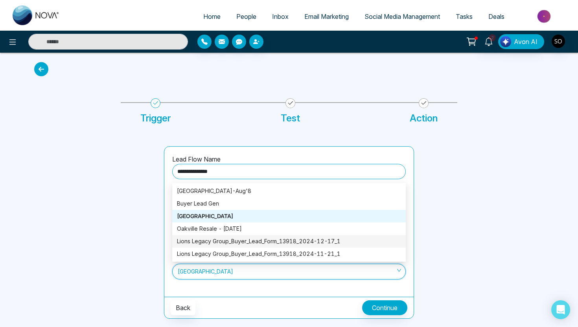
click at [151, 263] on div at bounding box center [95, 232] width 130 height 173
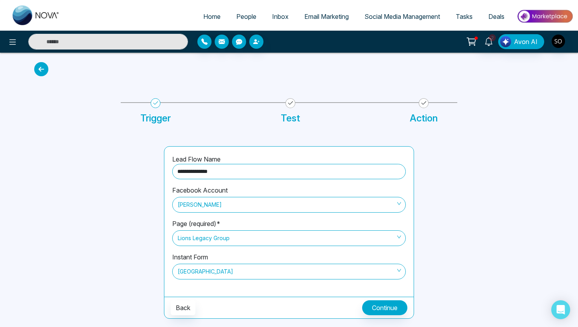
click at [199, 266] on span "[GEOGRAPHIC_DATA]" at bounding box center [289, 271] width 223 height 13
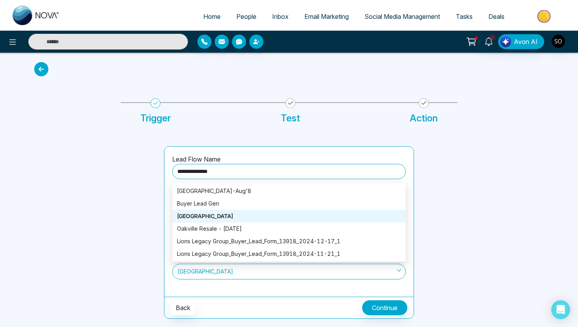
click at [148, 220] on div at bounding box center [95, 232] width 130 height 173
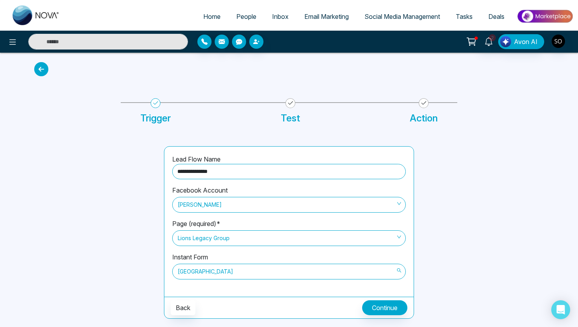
click at [200, 269] on span "[GEOGRAPHIC_DATA]" at bounding box center [289, 271] width 223 height 13
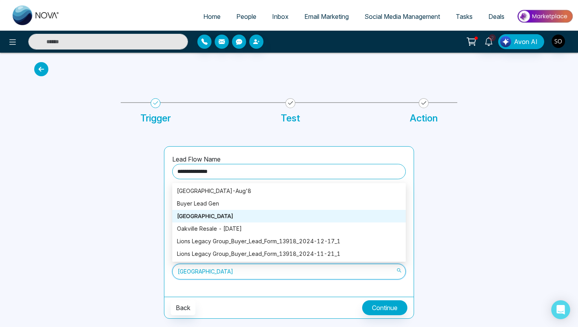
click at [220, 213] on div "[GEOGRAPHIC_DATA]" at bounding box center [289, 216] width 224 height 9
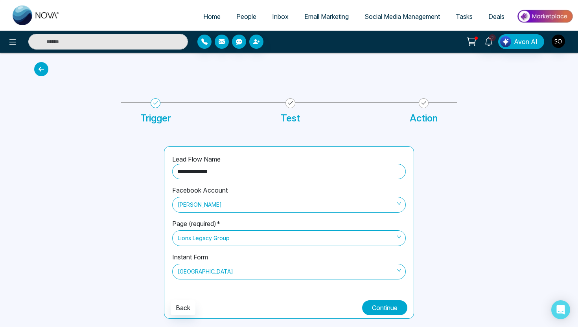
click at [380, 308] on button "Continue" at bounding box center [384, 308] width 45 height 15
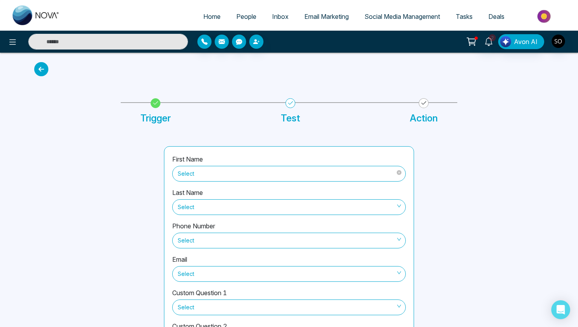
click at [262, 172] on span "Select" at bounding box center [289, 173] width 223 height 13
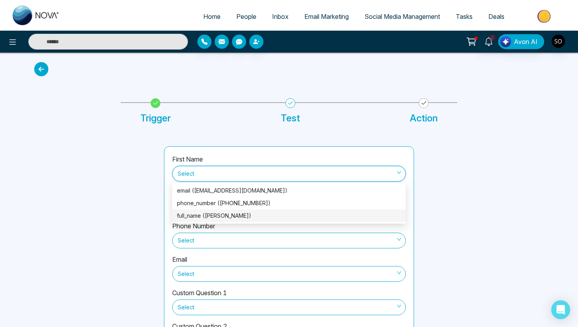
click at [239, 215] on div "full_name (Nitin Chandel)" at bounding box center [289, 216] width 224 height 9
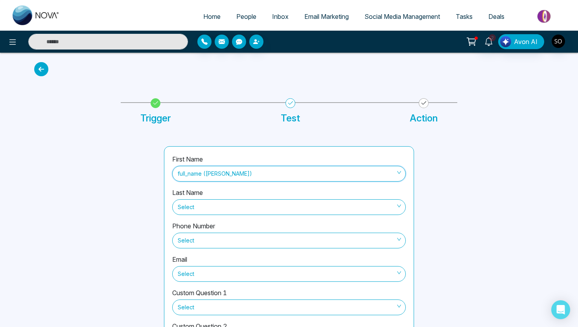
click at [224, 230] on div "Phone Number Select" at bounding box center [289, 237] width 234 height 33
click at [223, 236] on span "Select" at bounding box center [289, 240] width 223 height 13
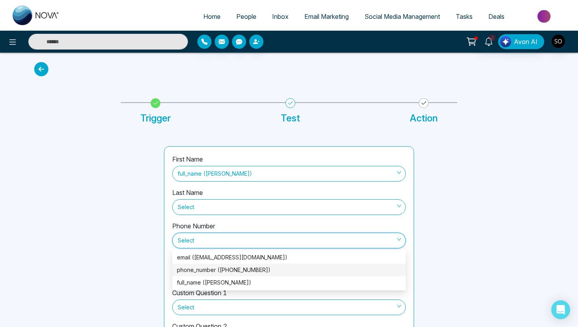
click at [213, 274] on div "phone_number (+12368654344)" at bounding box center [289, 270] width 224 height 9
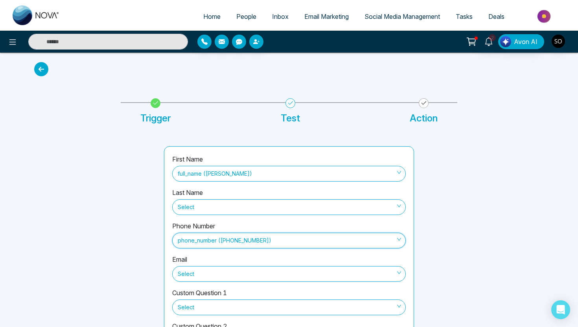
click at [213, 274] on span "Select" at bounding box center [289, 274] width 223 height 13
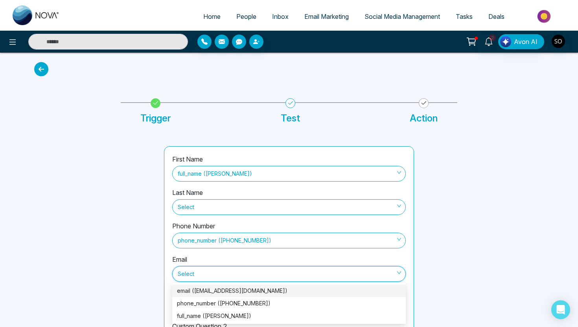
click at [205, 293] on div "email (jhs.nitin85@gmail.com)" at bounding box center [289, 291] width 224 height 9
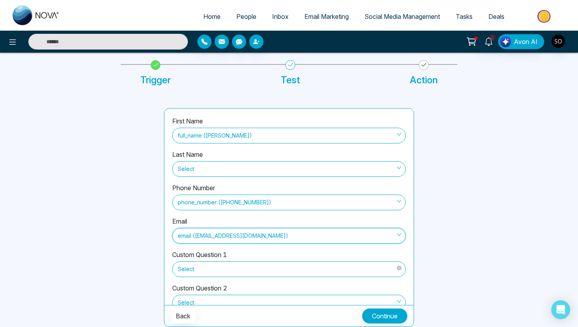
scroll to position [87, 0]
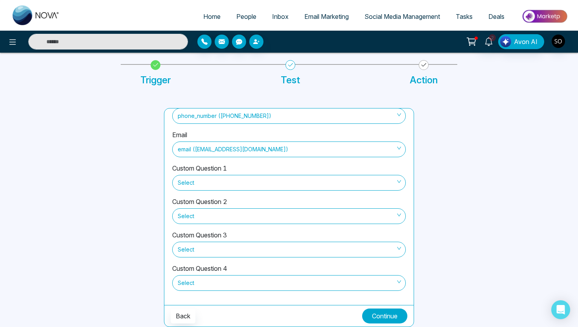
click at [391, 317] on button "Continue" at bounding box center [384, 316] width 45 height 15
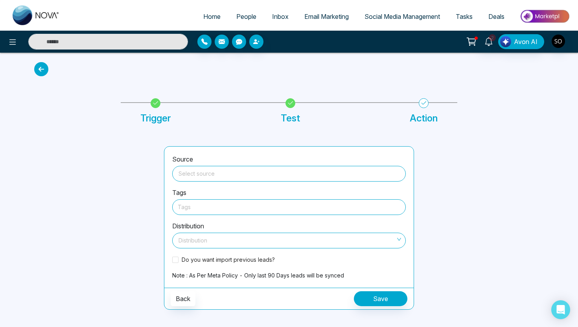
click at [319, 177] on input "search" at bounding box center [289, 172] width 224 height 12
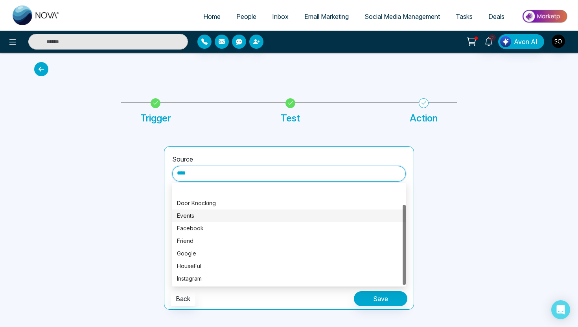
scroll to position [25, 0]
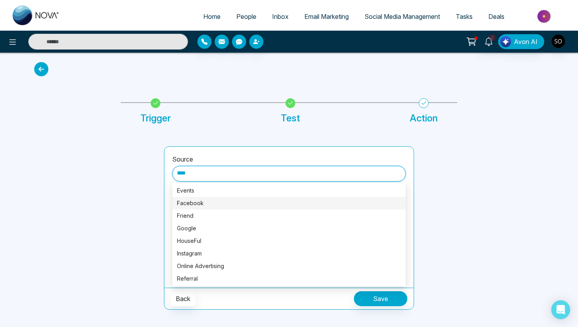
click at [231, 202] on div "Facebook" at bounding box center [289, 203] width 224 height 9
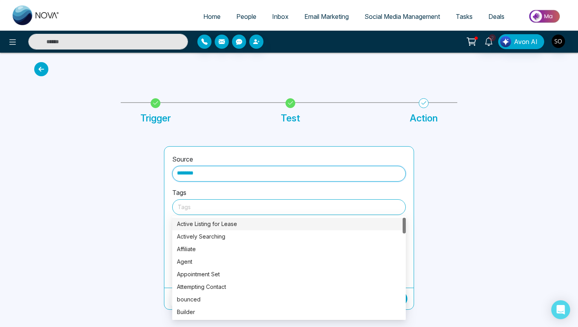
click at [203, 205] on div at bounding box center [289, 207] width 223 height 10
type input "********"
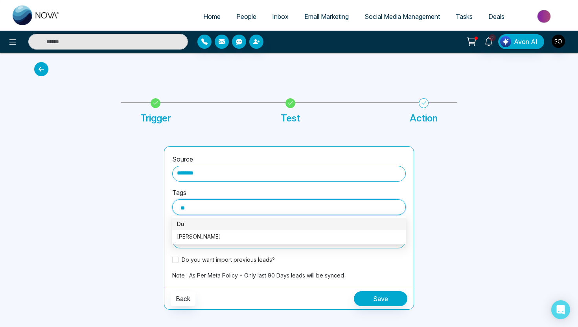
type input "***"
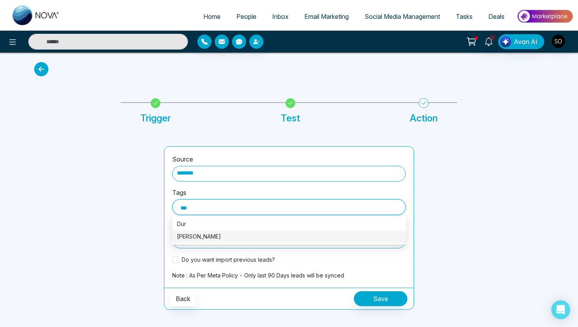
click at [198, 234] on div "[PERSON_NAME]" at bounding box center [289, 237] width 224 height 9
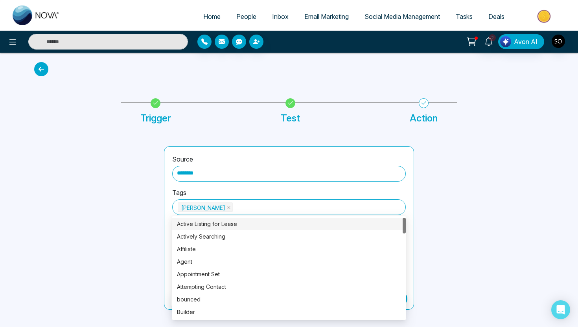
click at [417, 227] on div "Source ******** Tags Durhram Buyer Distribution Distribution Do you want import…" at bounding box center [289, 228] width 260 height 164
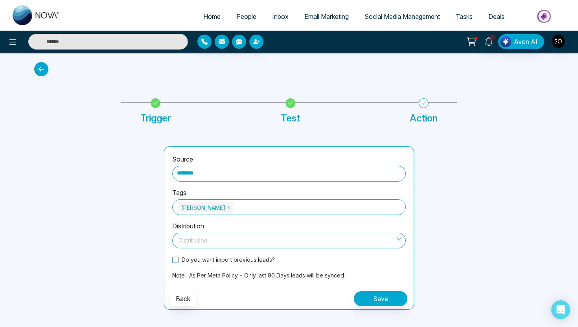
click at [249, 261] on span "Do you want import previous leads?" at bounding box center [229, 260] width 100 height 8
click at [251, 243] on input "search" at bounding box center [286, 239] width 219 height 12
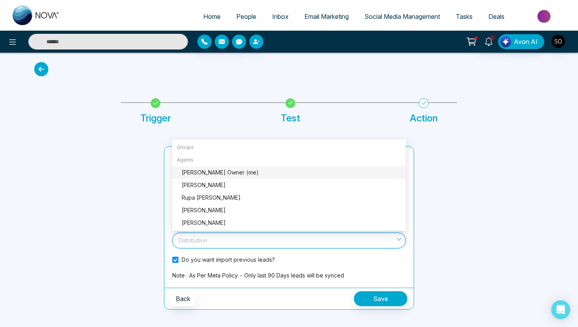
click at [244, 174] on div "Sharon J Crann Owner (me)" at bounding box center [292, 172] width 220 height 9
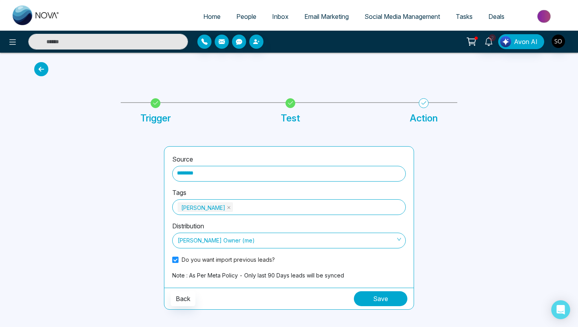
click at [375, 302] on button "Save" at bounding box center [381, 299] width 54 height 15
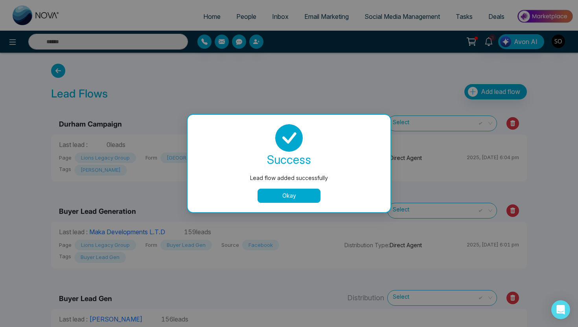
click at [301, 193] on button "Okay" at bounding box center [289, 196] width 63 height 14
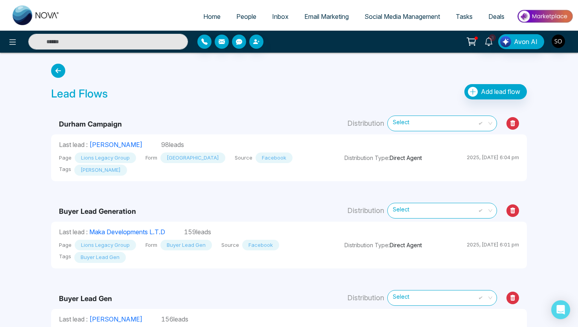
click at [242, 20] on link "People" at bounding box center [247, 16] width 36 height 15
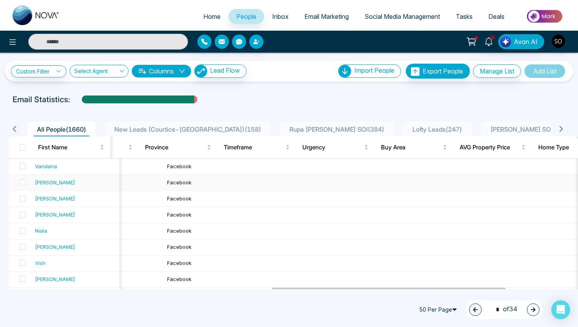
scroll to position [0, 648]
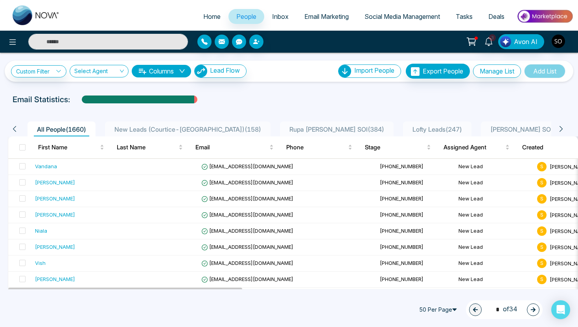
click at [147, 48] on input "text" at bounding box center [108, 42] width 160 height 16
click at [18, 46] on button at bounding box center [13, 42] width 16 height 16
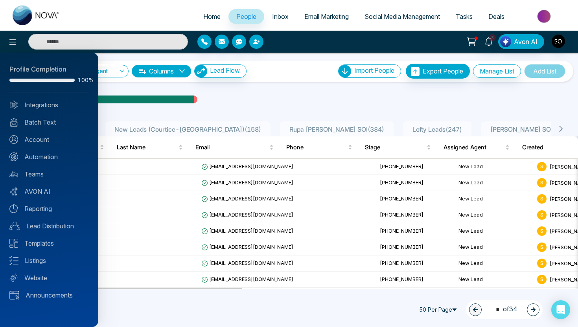
click at [134, 96] on div at bounding box center [289, 163] width 578 height 327
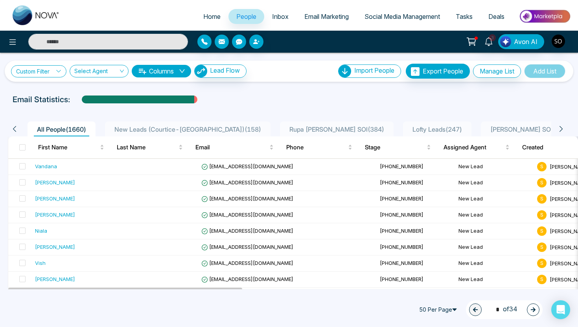
click at [55, 72] on link "Custom Filter" at bounding box center [38, 71] width 55 height 12
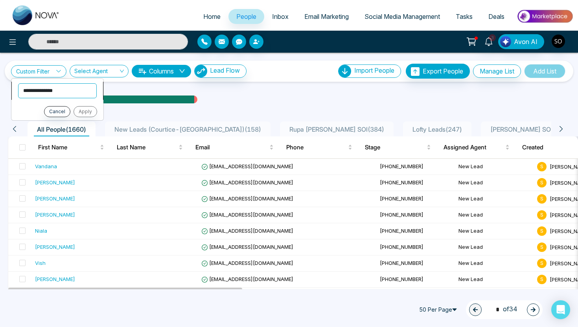
click at [55, 92] on select "**********" at bounding box center [57, 90] width 79 height 15
select select "****"
click at [18, 83] on select "**********" at bounding box center [57, 90] width 79 height 15
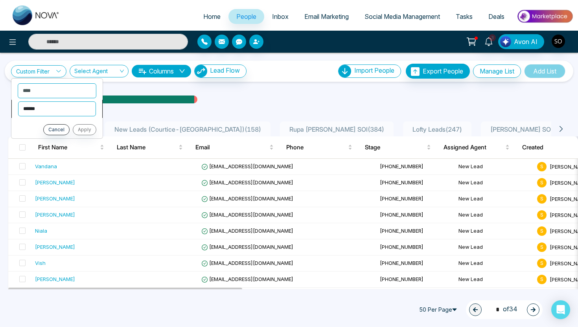
click at [61, 107] on select "**********" at bounding box center [57, 109] width 78 height 15
click at [18, 102] on select "**********" at bounding box center [57, 109] width 78 height 15
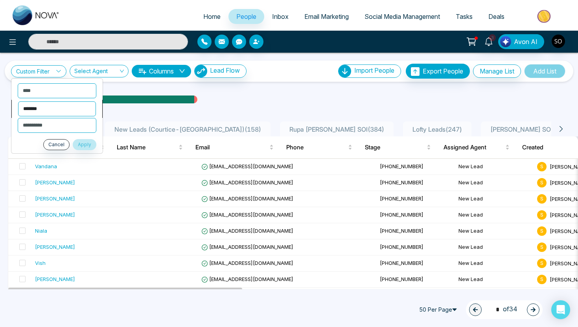
click at [52, 107] on select "**********" at bounding box center [57, 109] width 78 height 15
select select "*******"
click at [18, 102] on select "**********" at bounding box center [57, 109] width 78 height 15
click at [58, 127] on select "**********" at bounding box center [57, 125] width 79 height 15
select select "**********"
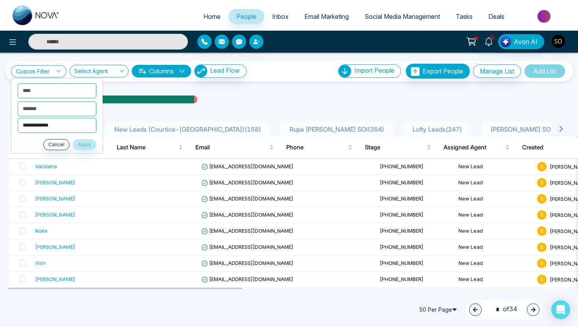
click at [18, 118] on select "**********" at bounding box center [57, 125] width 79 height 15
click at [88, 145] on button "Apply" at bounding box center [85, 144] width 24 height 11
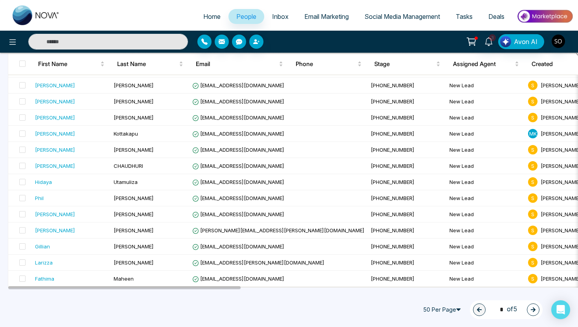
click at [533, 307] on icon "button" at bounding box center [534, 310] width 6 height 6
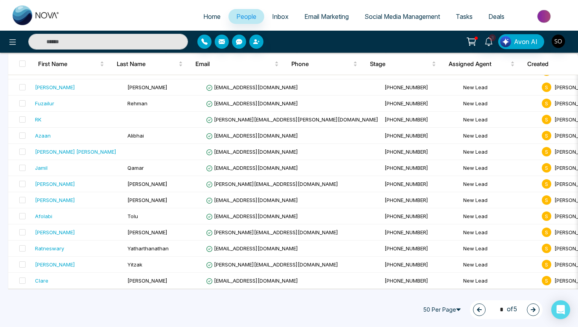
click at [533, 307] on icon "button" at bounding box center [534, 310] width 6 height 6
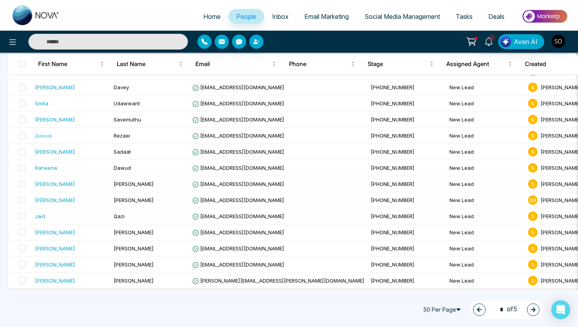
click at [480, 311] on button "button" at bounding box center [479, 310] width 13 height 13
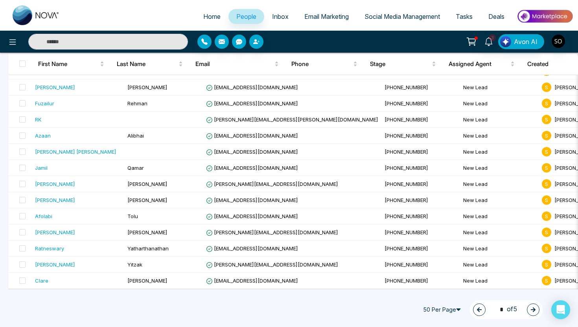
click at [480, 311] on button "button" at bounding box center [479, 310] width 13 height 13
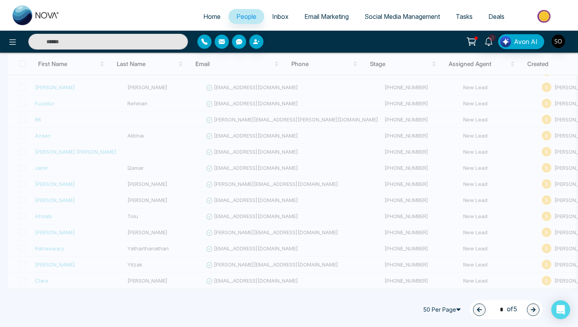
type input "*"
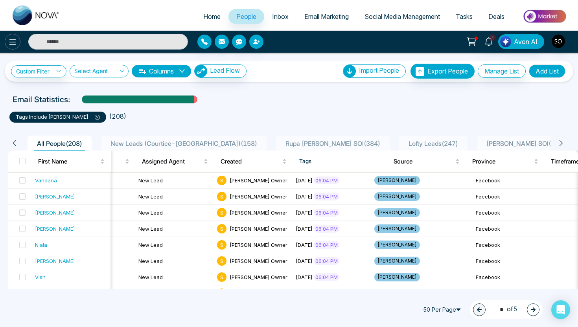
click at [15, 40] on icon at bounding box center [12, 42] width 7 height 6
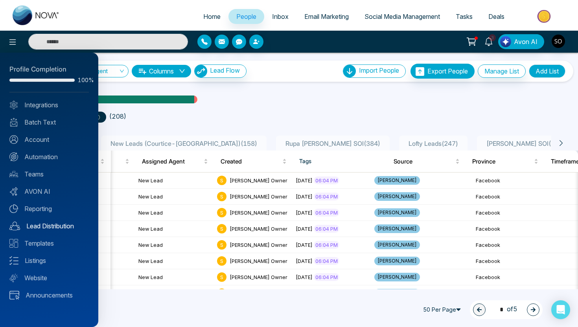
click at [46, 228] on link "Lead Distribution" at bounding box center [48, 225] width 79 height 9
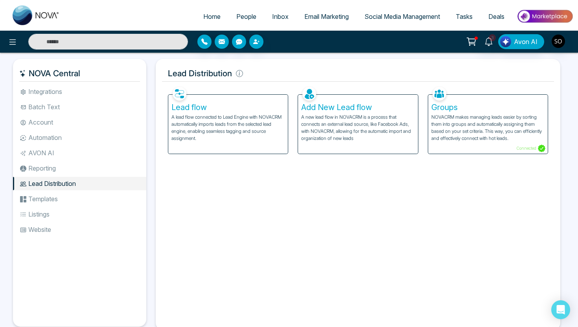
click at [241, 116] on p "A lead flow connected to Lead Engine with NOVACRM automatically imports leads f…" at bounding box center [228, 128] width 113 height 28
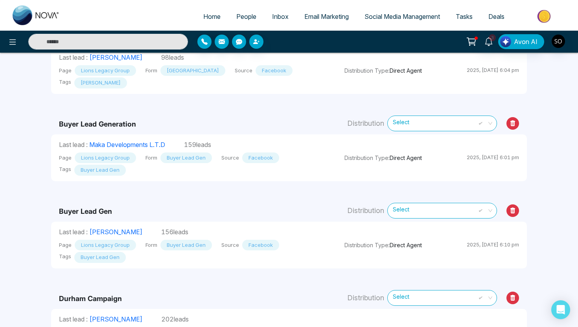
scroll to position [86, 0]
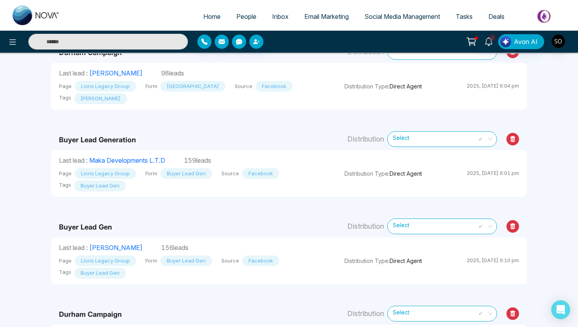
click at [145, 32] on div "3 Avon AI" at bounding box center [289, 42] width 578 height 22
click at [148, 42] on input "text" at bounding box center [108, 42] width 160 height 16
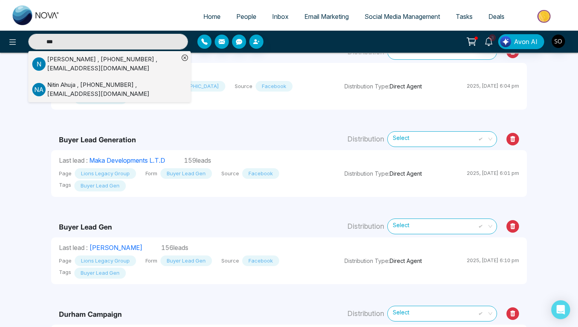
type input "***"
click at [135, 61] on div "[PERSON_NAME] , [PHONE_NUMBER] , [EMAIL_ADDRESS][DOMAIN_NAME]" at bounding box center [113, 64] width 132 height 18
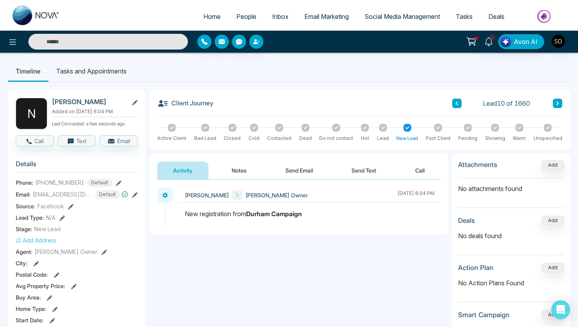
click at [68, 41] on input "text" at bounding box center [108, 42] width 160 height 16
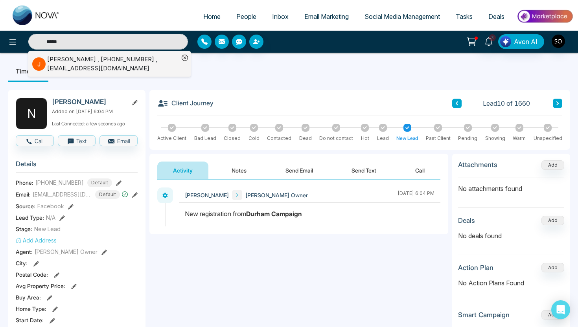
type input "*****"
click at [50, 70] on div "[PERSON_NAME] , [PHONE_NUMBER] , [EMAIL_ADDRESS][DOMAIN_NAME]" at bounding box center [113, 64] width 132 height 18
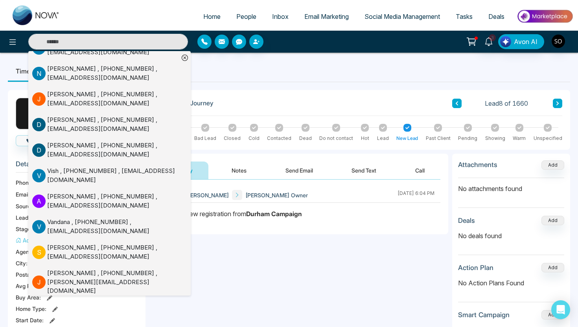
click at [269, 276] on div "**********" at bounding box center [298, 258] width 299 height 157
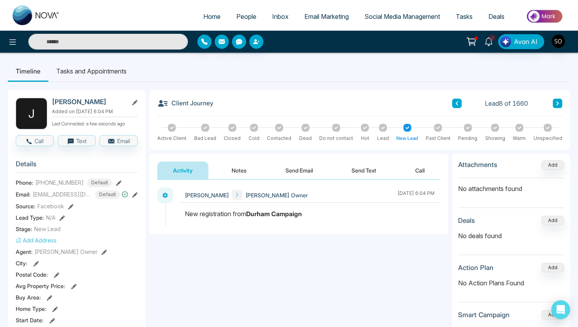
click at [84, 40] on input "text" at bounding box center [108, 42] width 160 height 16
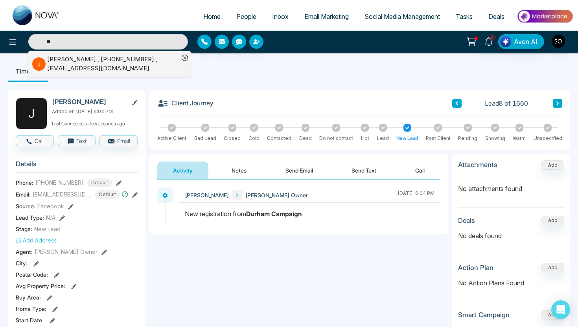
type input "*"
type input "***"
click at [118, 66] on div "[PERSON_NAME] , [PHONE_NUMBER] , [EMAIL_ADDRESS][DOMAIN_NAME]" at bounding box center [113, 64] width 132 height 18
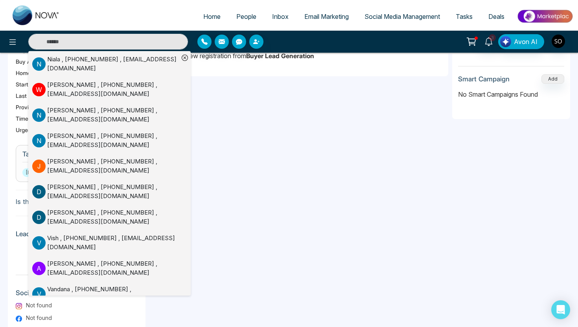
scroll to position [240, 0]
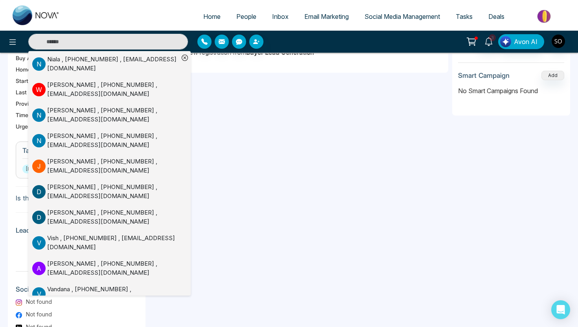
click at [271, 184] on div "**********" at bounding box center [298, 165] width 299 height 502
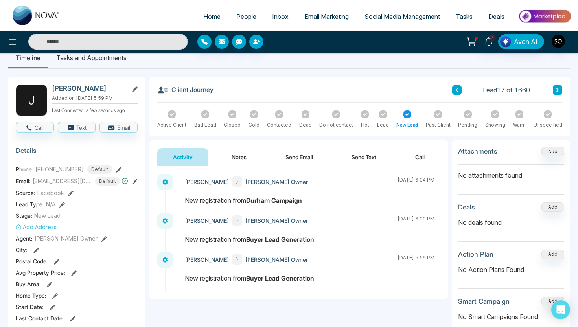
scroll to position [0, 0]
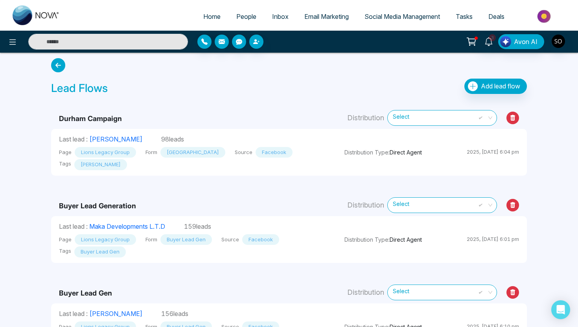
scroll to position [5, 0]
